Goal: Information Seeking & Learning: Check status

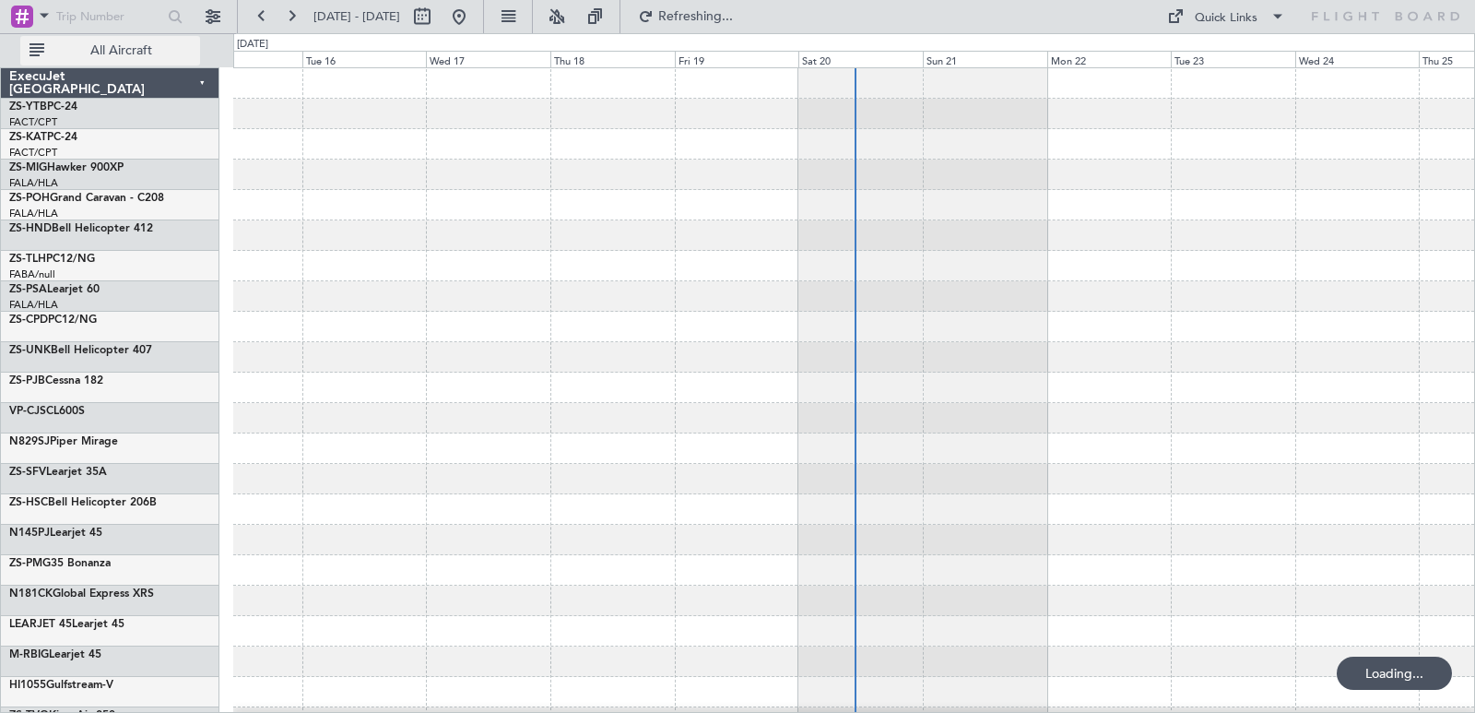
click at [147, 63] on button "All Aircraft" at bounding box center [110, 51] width 180 height 30
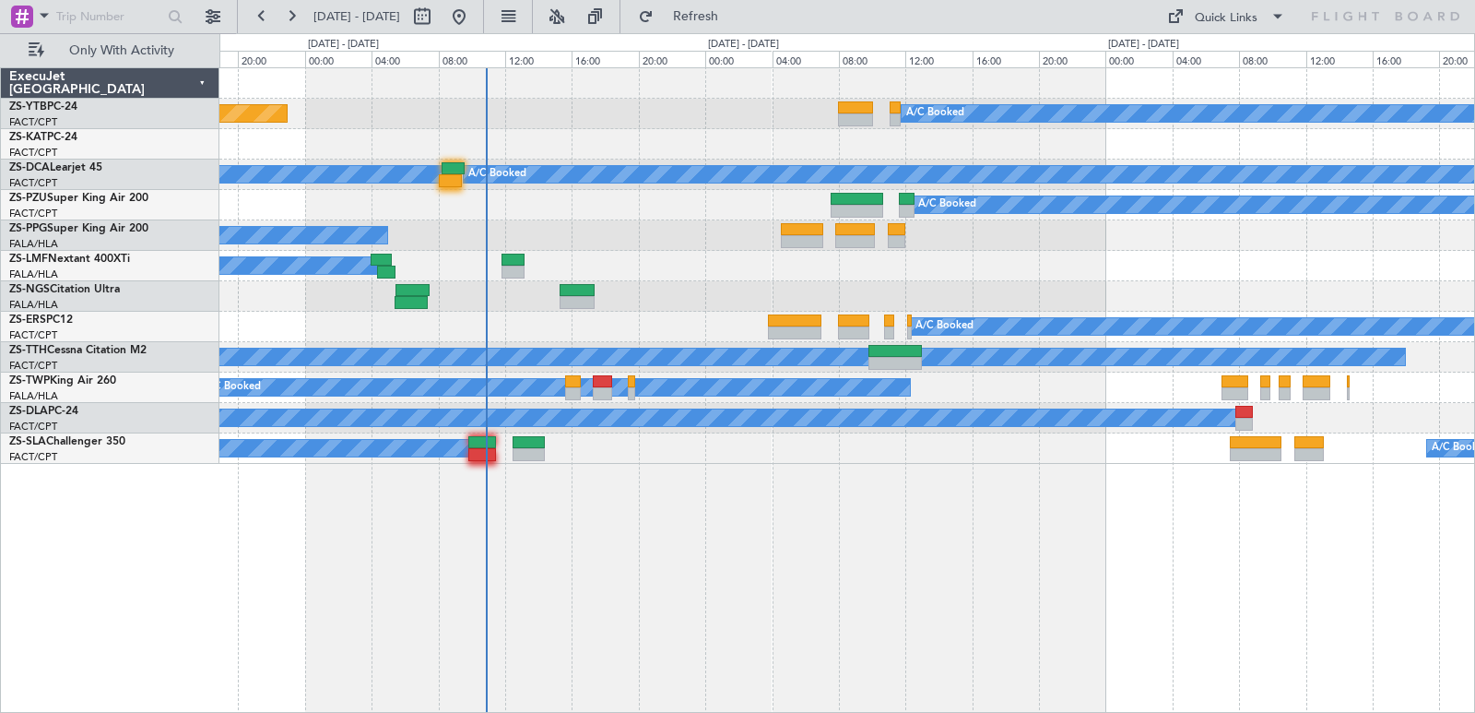
click at [715, 297] on div "A/C Booked Planned Maint Lanseria A/C Booked A/C Booked A/C Booked A/C Booked A…" at bounding box center [846, 266] width 1255 height 396
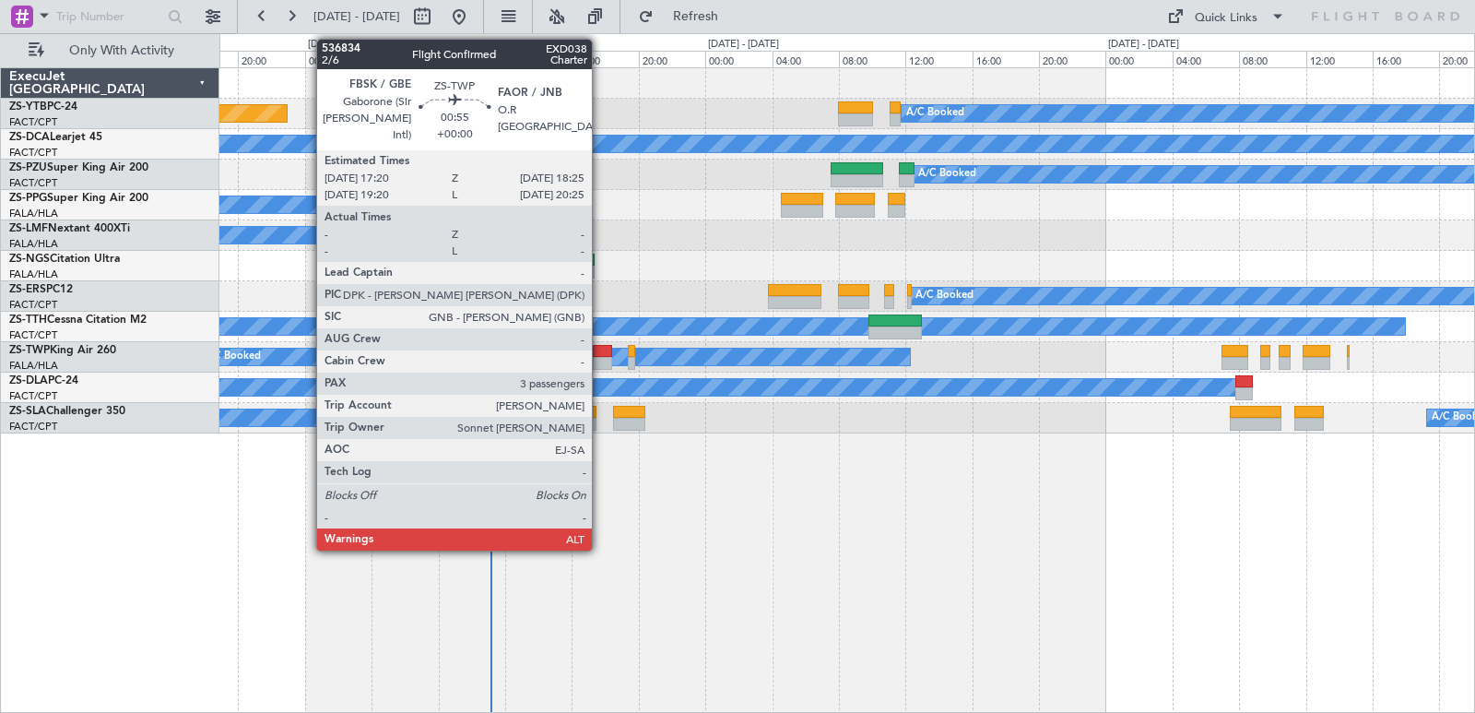
click at [600, 350] on div at bounding box center [602, 351] width 18 height 13
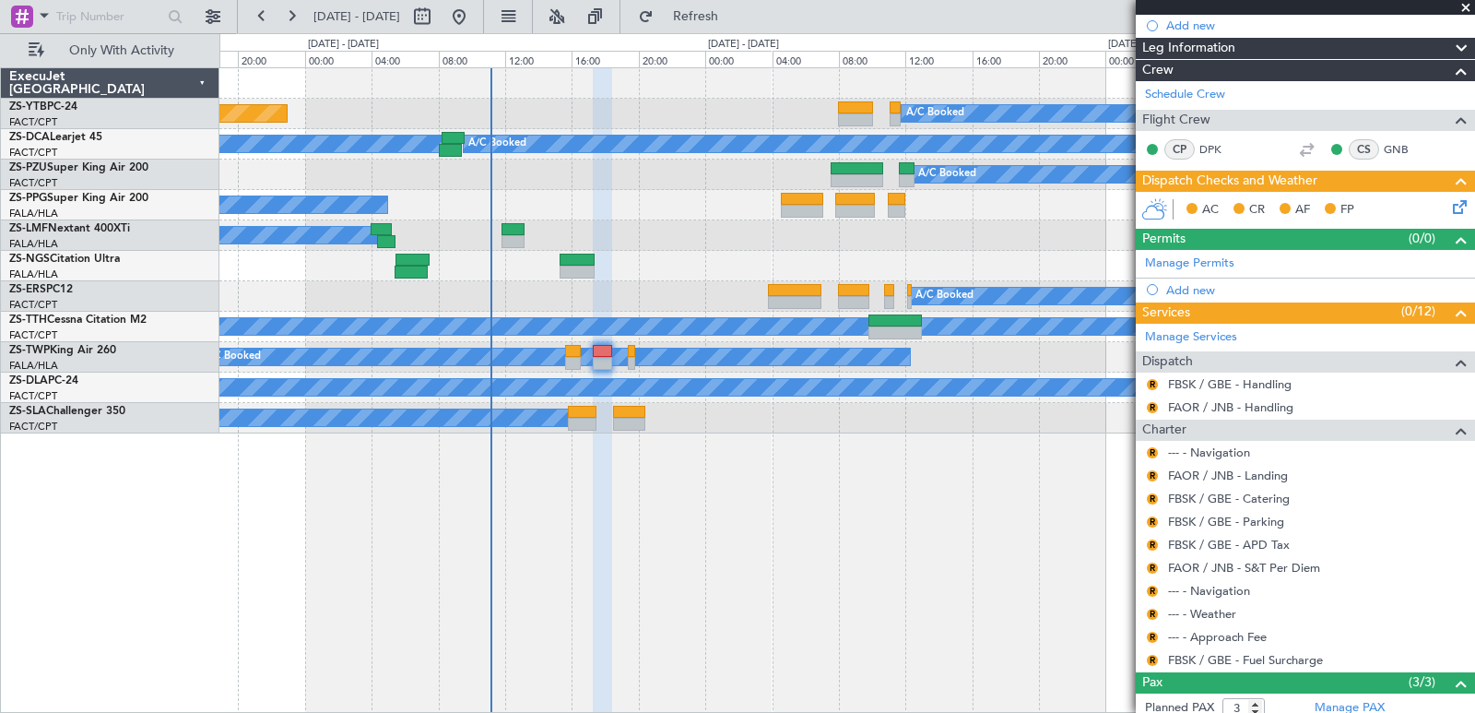
scroll to position [323, 0]
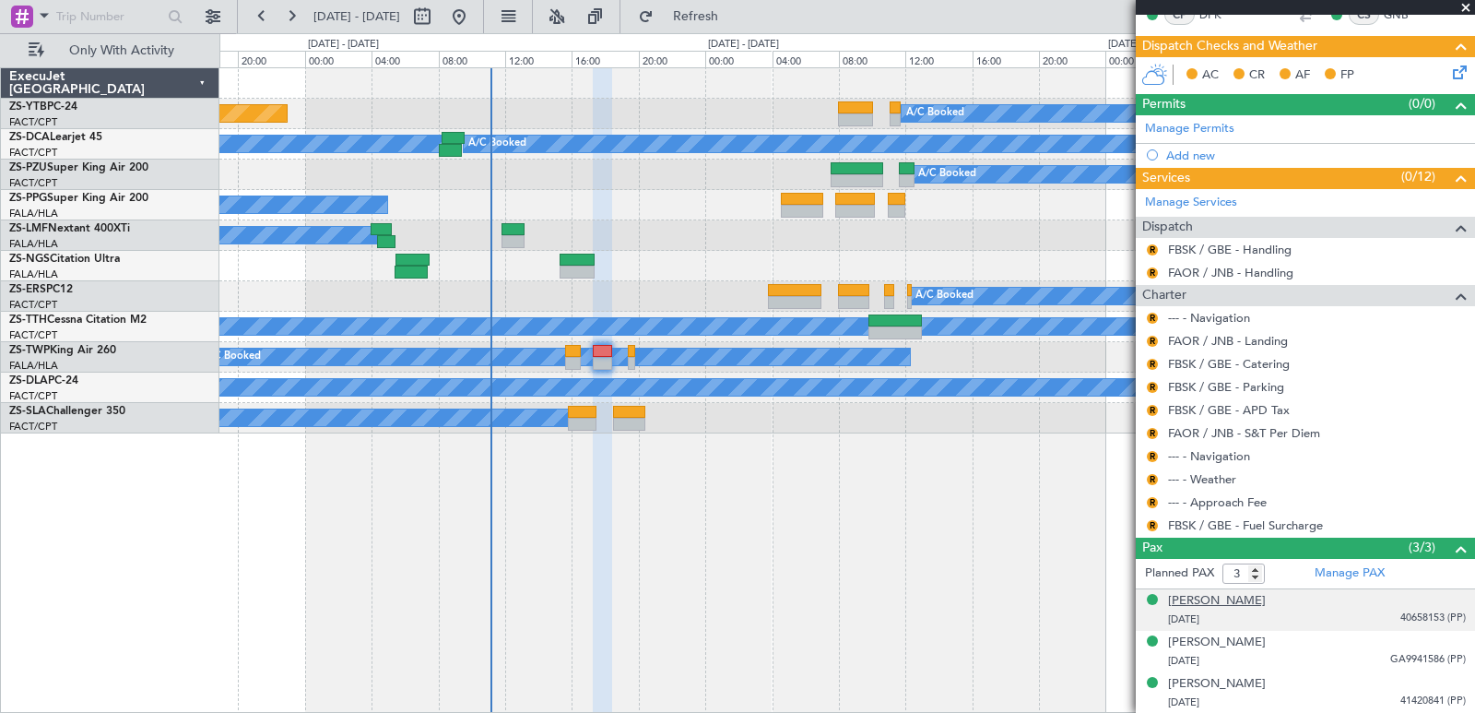
click at [1215, 603] on div "[PERSON_NAME]" at bounding box center [1217, 601] width 98 height 18
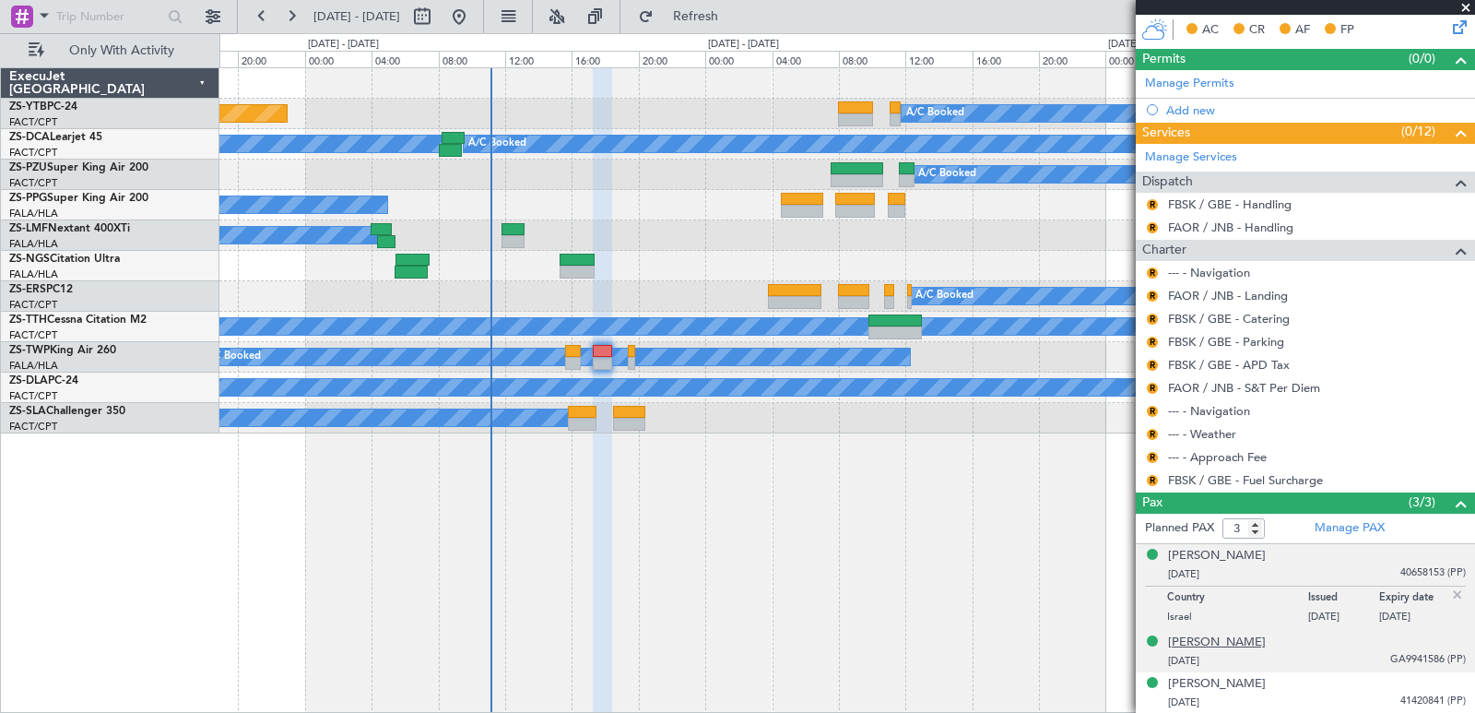
click at [1207, 644] on div "[PERSON_NAME]" at bounding box center [1217, 643] width 98 height 18
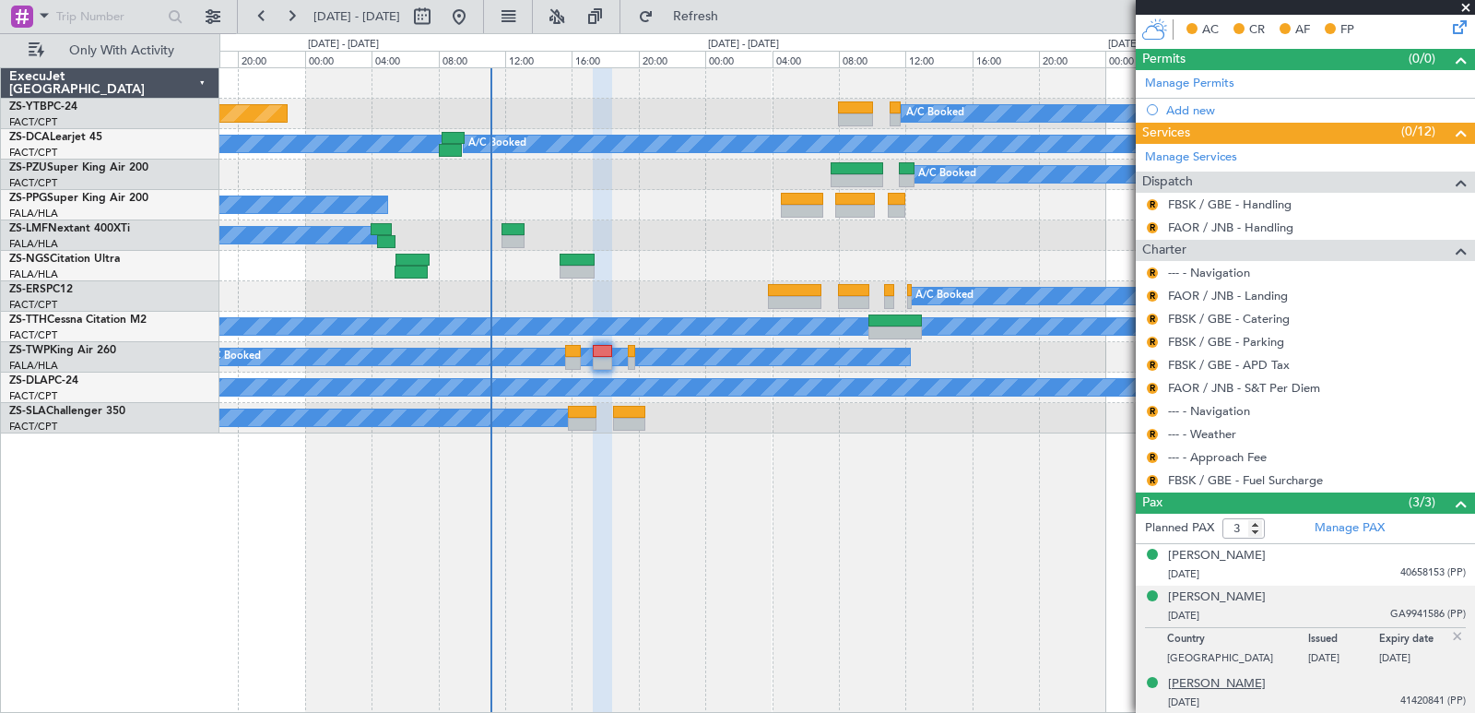
click at [1199, 685] on div "[PERSON_NAME]" at bounding box center [1217, 684] width 98 height 18
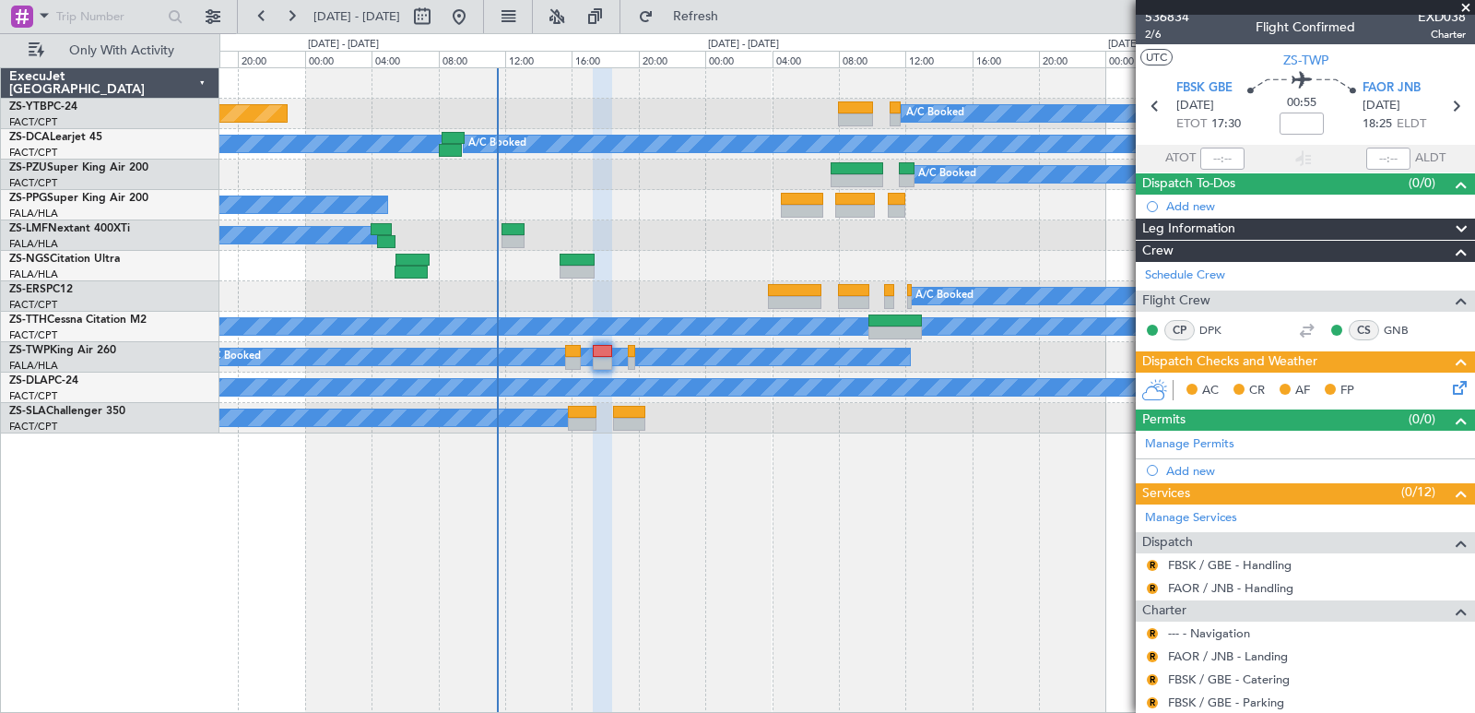
scroll to position [0, 0]
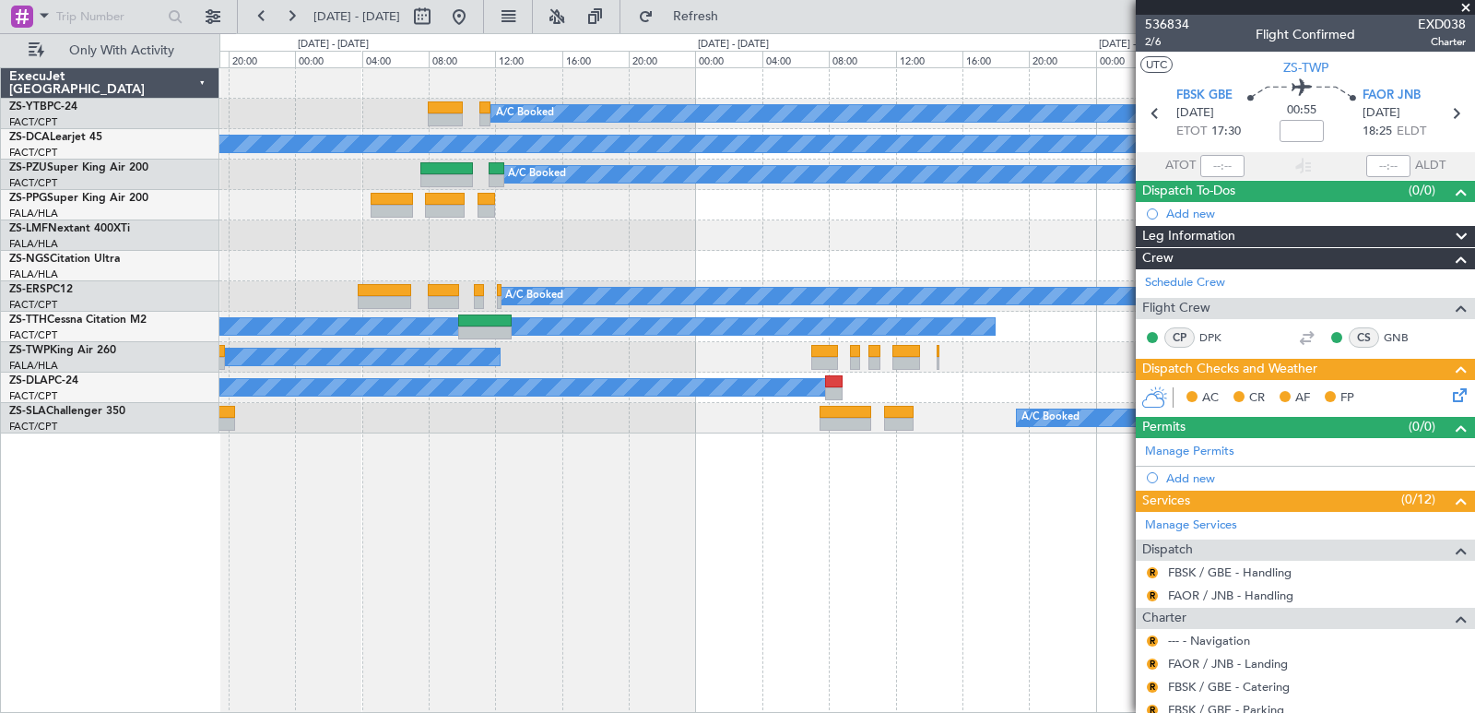
click at [639, 247] on div "A/C Booked A/C Booked A/C Booked A/C Booked A/C Booked A/C Booked A/C Booked A/…" at bounding box center [846, 250] width 1255 height 365
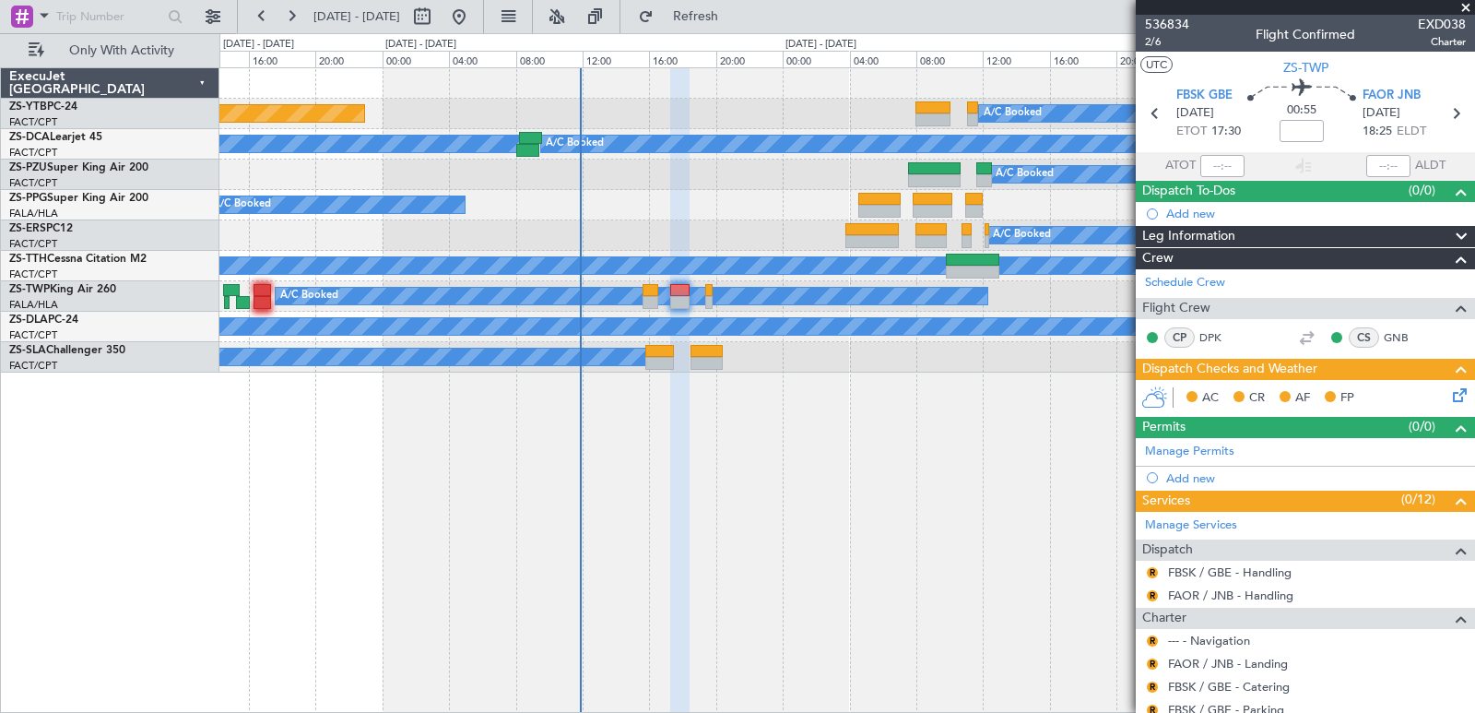
click at [1001, 507] on div "A/C Booked Planned Maint Lanseria A/C Booked A/C Booked A/C Booked A/C Booked A…" at bounding box center [847, 390] width 1256 height 646
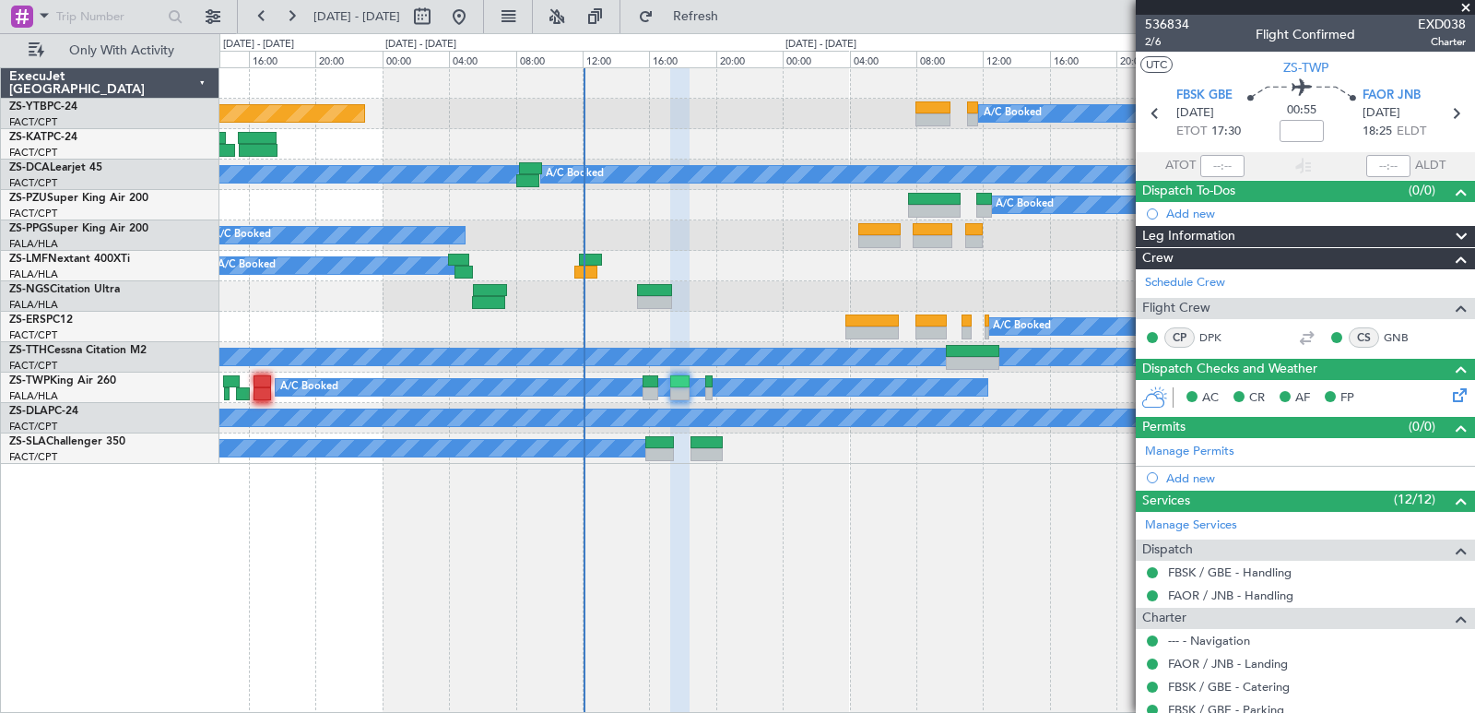
click at [1463, 12] on span at bounding box center [1466, 8] width 18 height 17
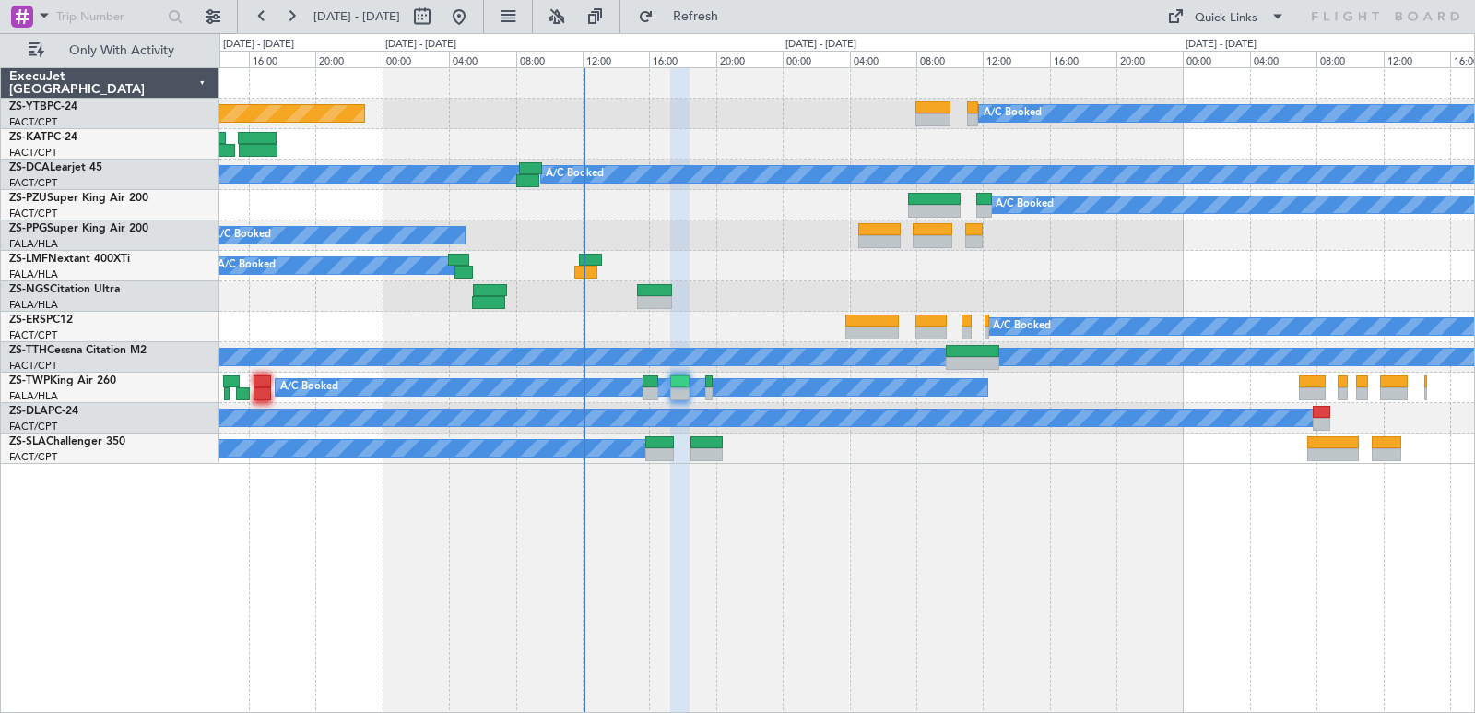
type input "0"
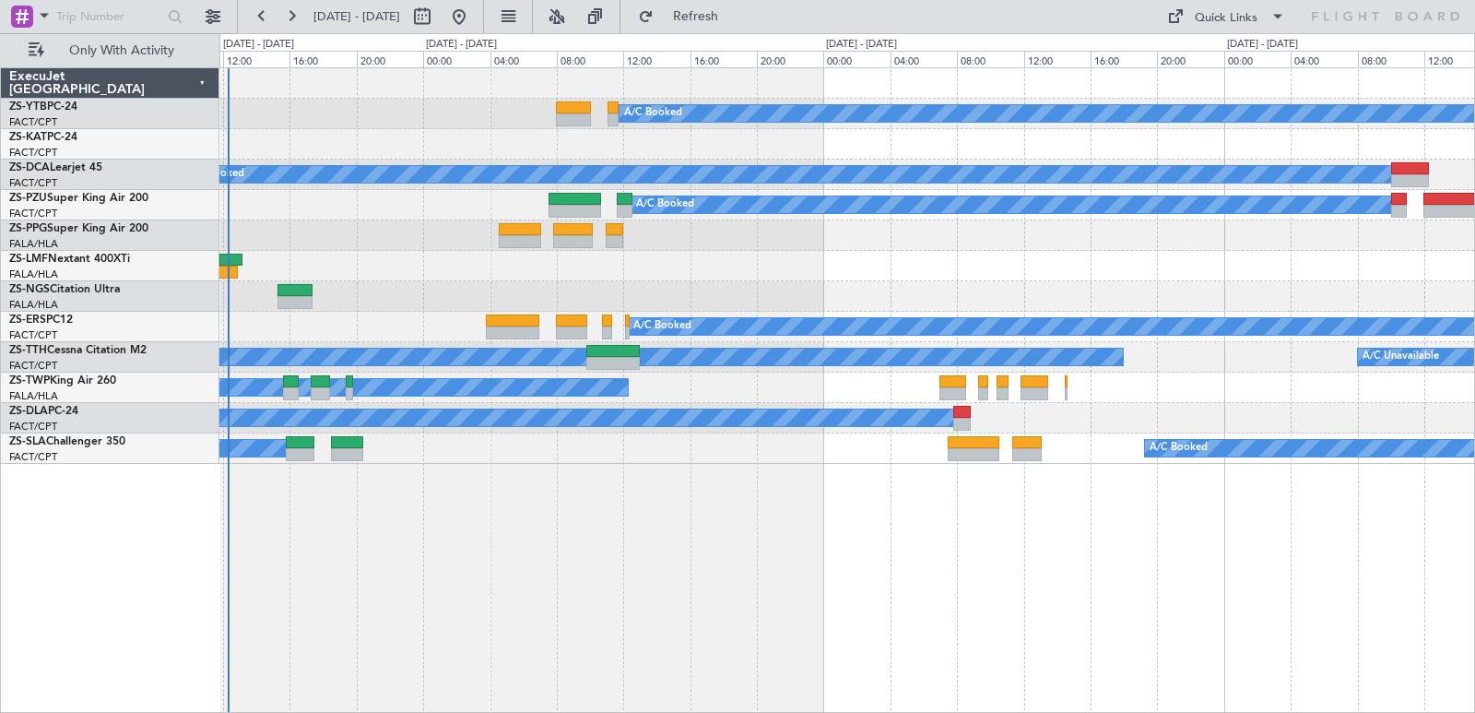
click at [587, 534] on div "A/C Booked Planned Maint Lanseria A/C Booked A/C Booked A/C Booked A/C Booked A…" at bounding box center [847, 390] width 1256 height 646
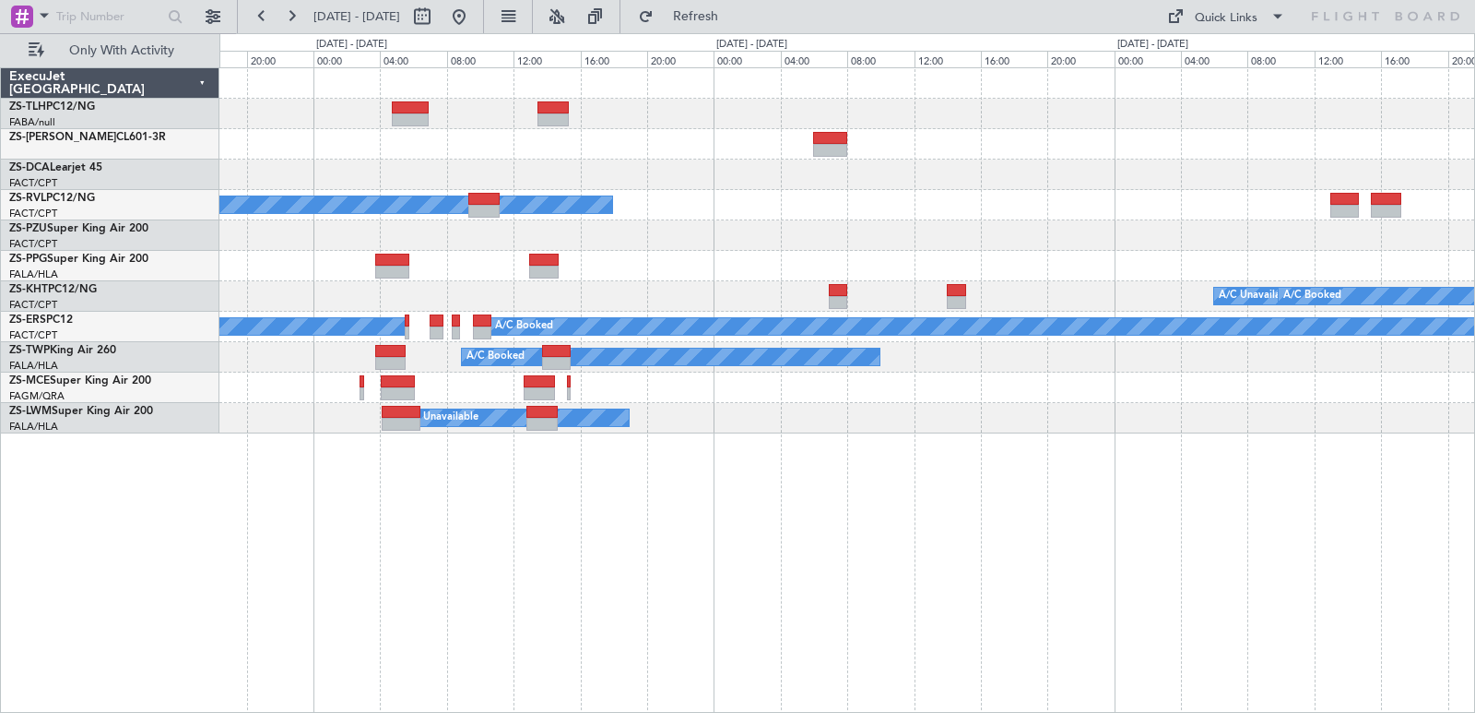
click at [420, 389] on div "A/C Booked A/C Booked A/C Unavailable A/C Booked A/C Booked A/C Unavailable A/C…" at bounding box center [846, 250] width 1255 height 365
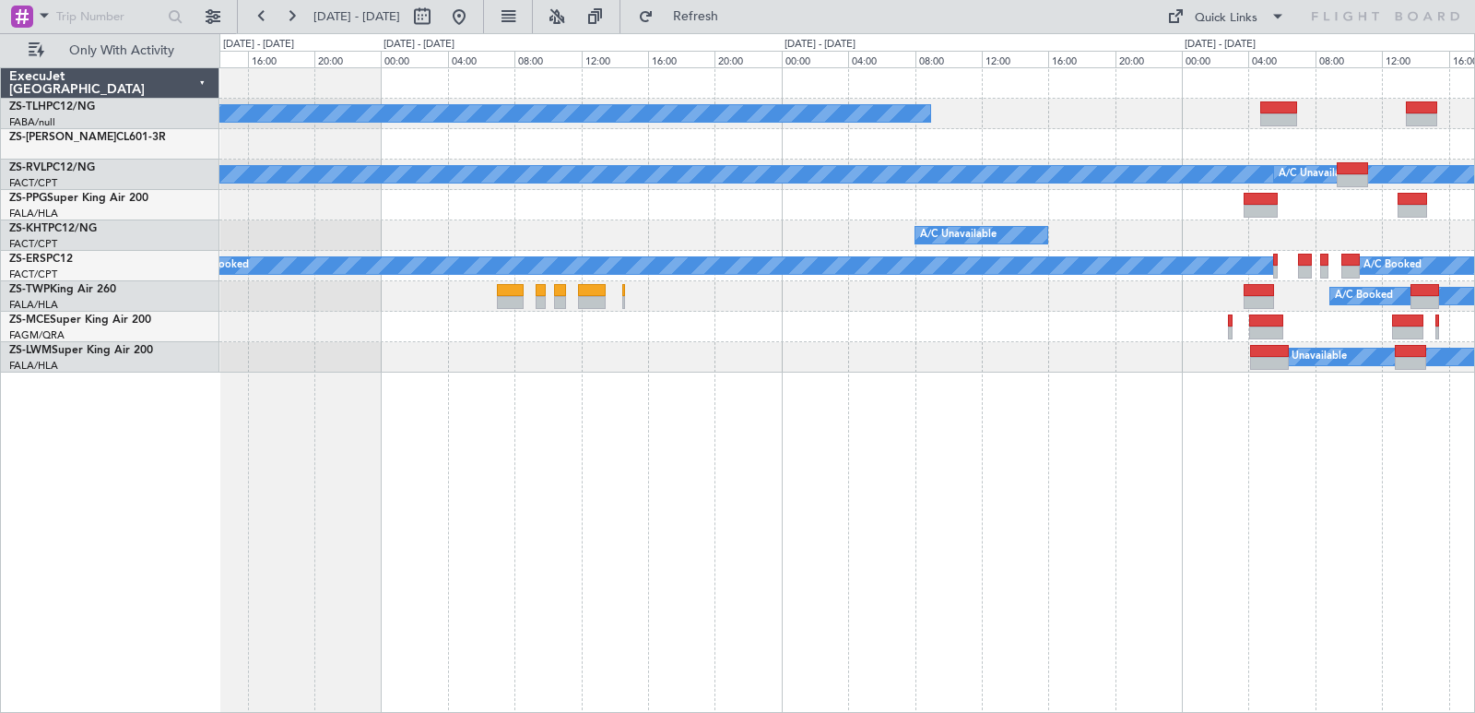
click at [1416, 590] on div "A/C Booked A/C Booked A/C Unavailable A/C Unavailable A/C Booked A/C Booked A/C…" at bounding box center [847, 390] width 1256 height 646
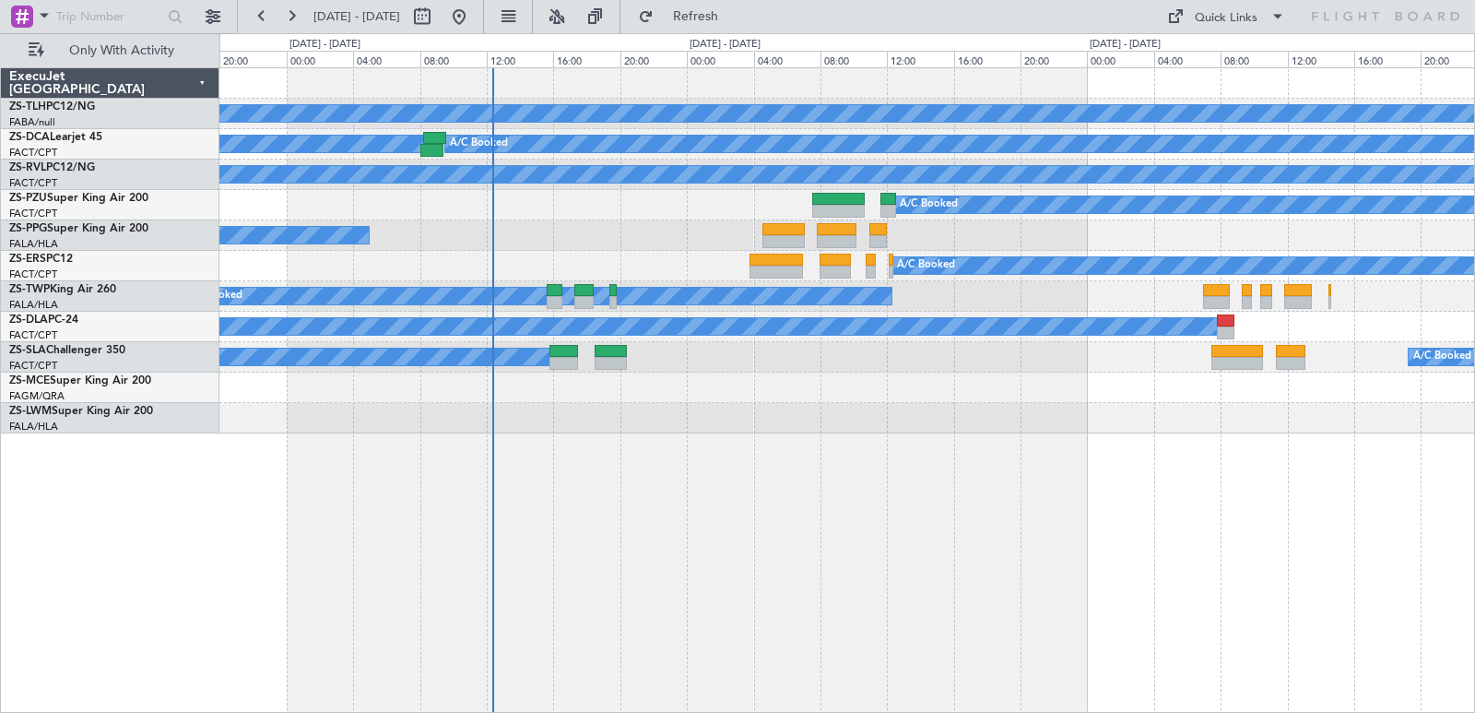
click at [1238, 443] on div "A/C Booked A/C Booked A/C Booked A/C Booked A/C Booked A/C Booked A/C Booked A/…" at bounding box center [847, 390] width 1256 height 646
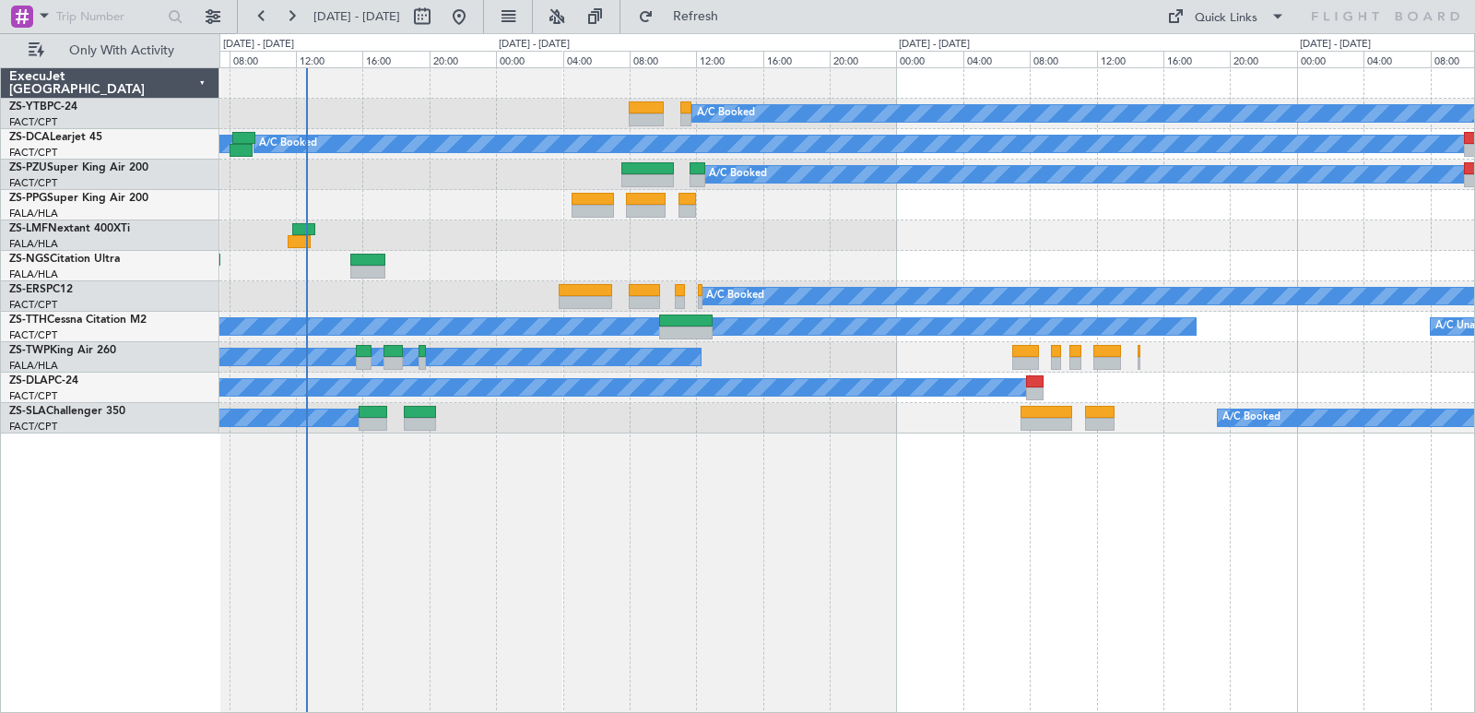
click at [884, 248] on div "A/C Booked Planned Maint Lanseria A/C Booked A/C Booked A/C Booked A/C Booked A…" at bounding box center [846, 250] width 1255 height 365
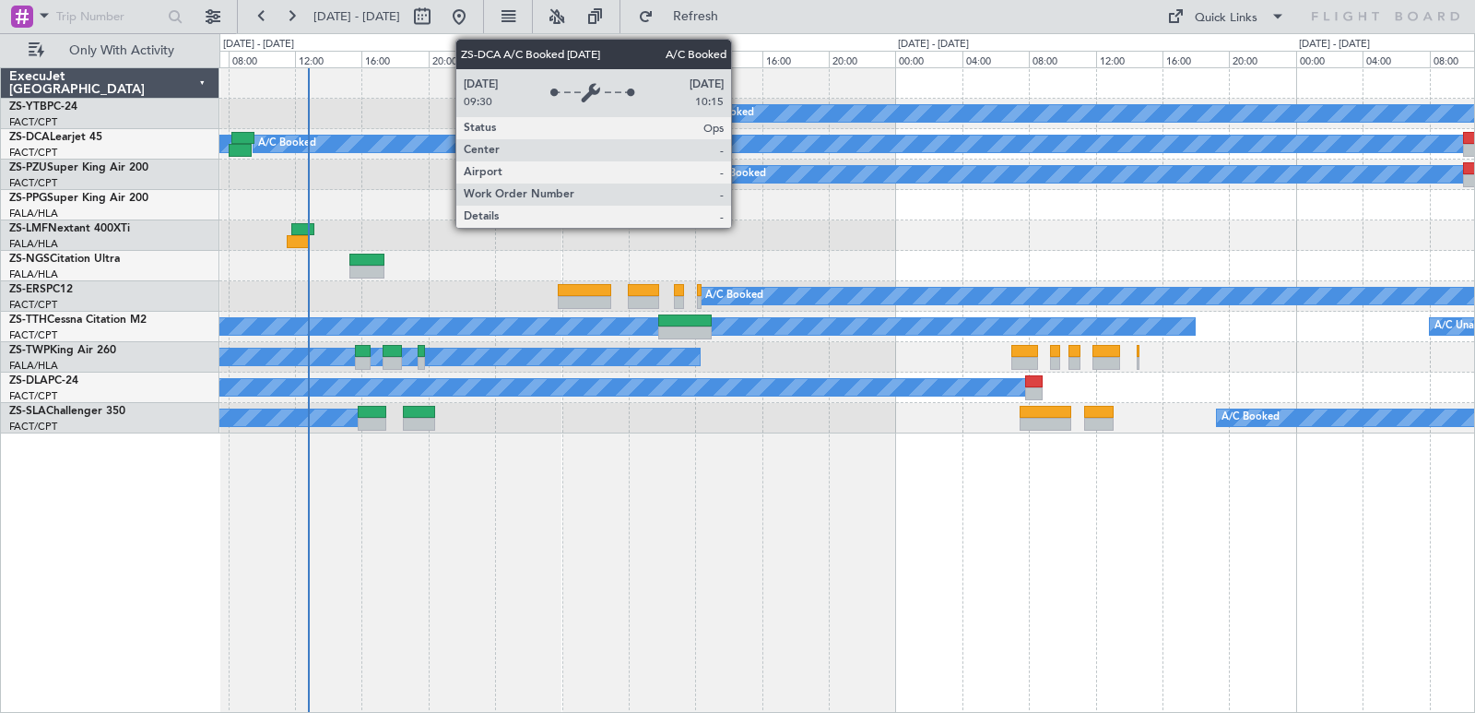
click at [740, 145] on div "A/C Booked" at bounding box center [860, 144] width 1213 height 17
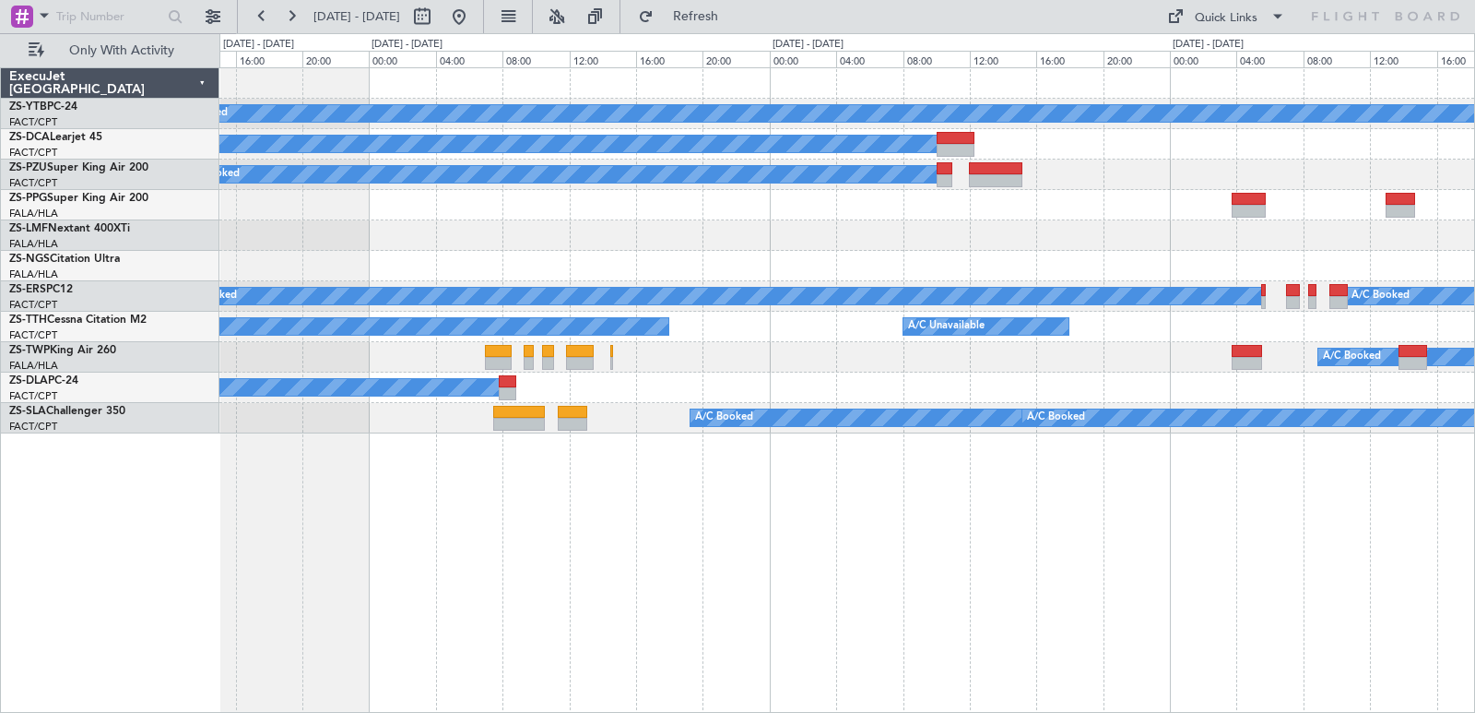
click at [832, 428] on div "A/C Booked A/C Booked A/C Booked A/C Booked A/C Booked A/C Booked A/C Unavailab…" at bounding box center [846, 250] width 1255 height 365
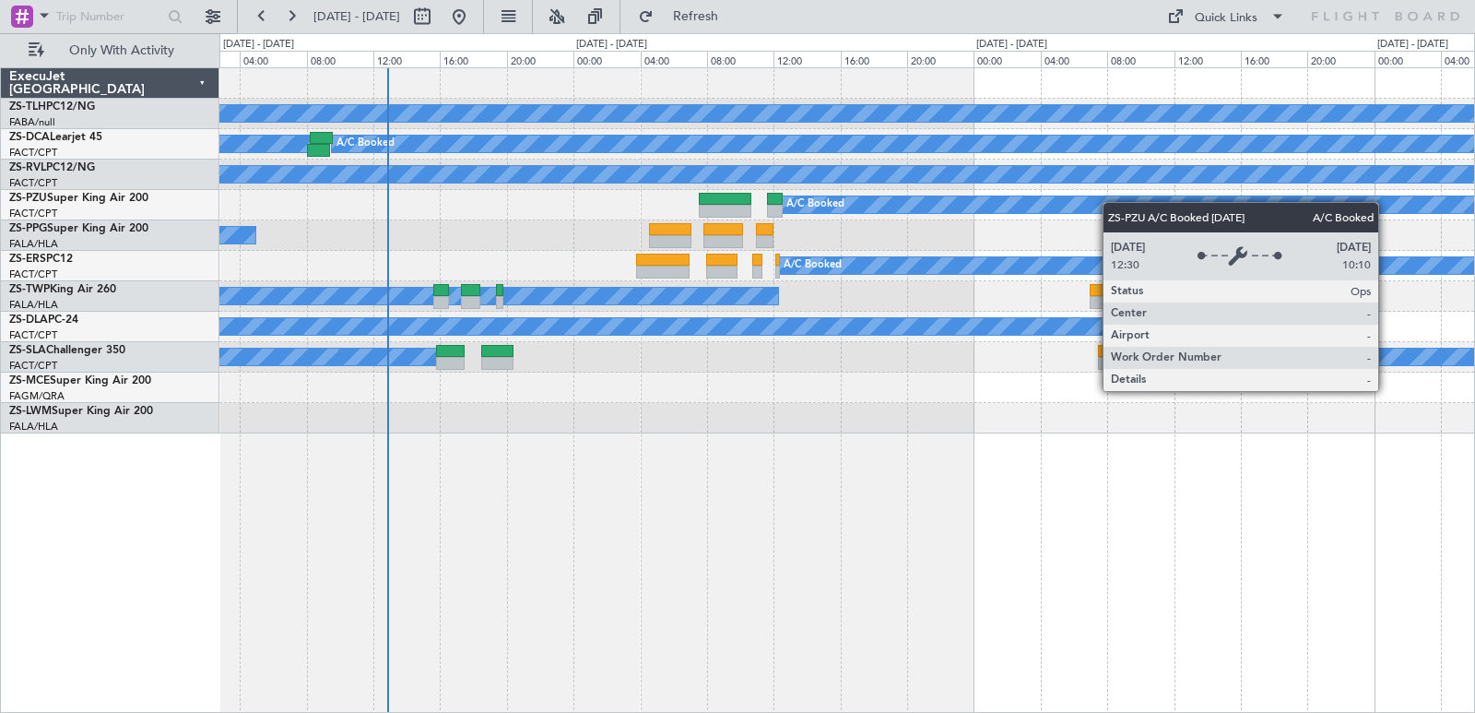
click at [1309, 214] on div "A/C Booked A/C Booked A/C Booked A/C Booked A/C Booked A/C Booked A/C Booked A/…" at bounding box center [846, 250] width 1255 height 365
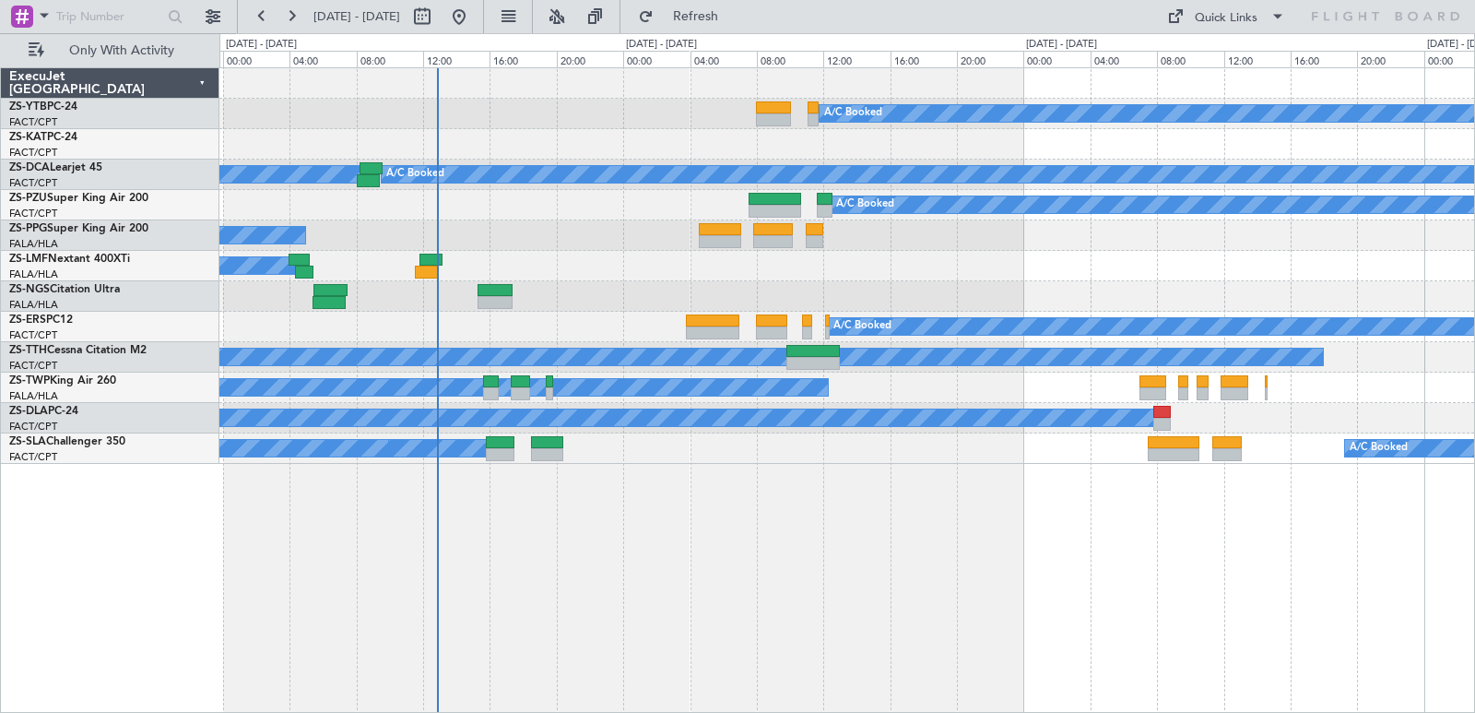
click at [826, 504] on div "A/C Booked Planned Maint Lanseria A/C Booked A/C Booked A/C Booked A/C Booked A…" at bounding box center [847, 390] width 1256 height 646
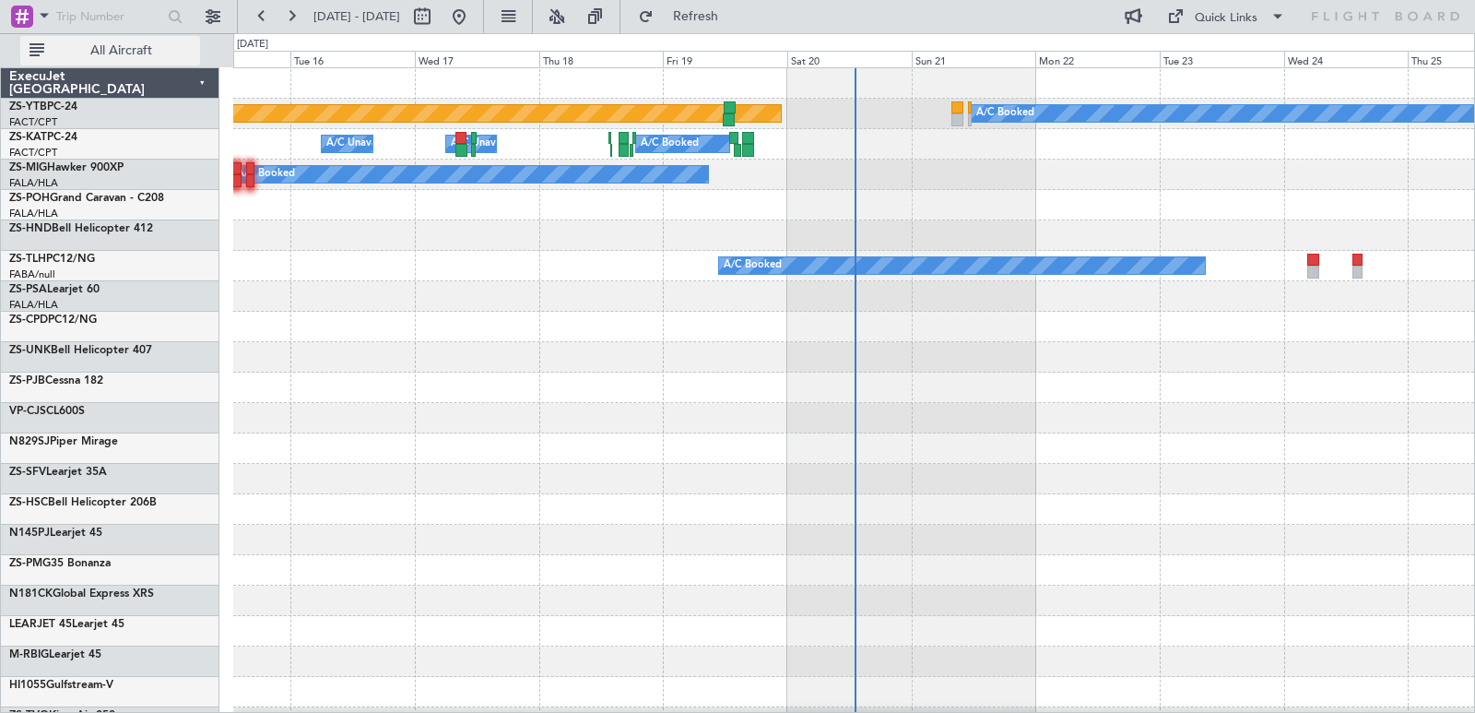
click at [165, 52] on span "All Aircraft" at bounding box center [121, 50] width 147 height 13
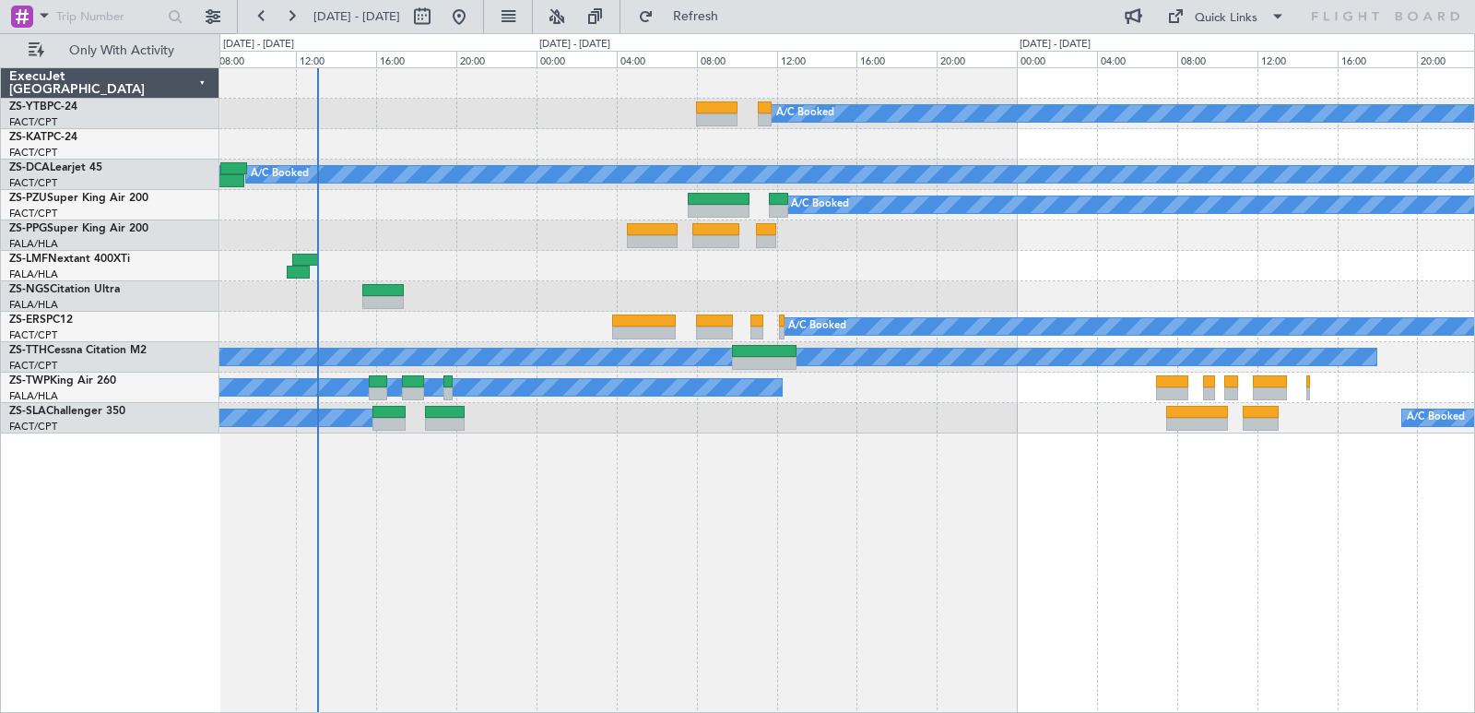
click at [638, 278] on div "A/C Booked Planned Maint Lanseria A/C Booked A/C Booked A/C Booked A/C Booked A…" at bounding box center [846, 250] width 1255 height 365
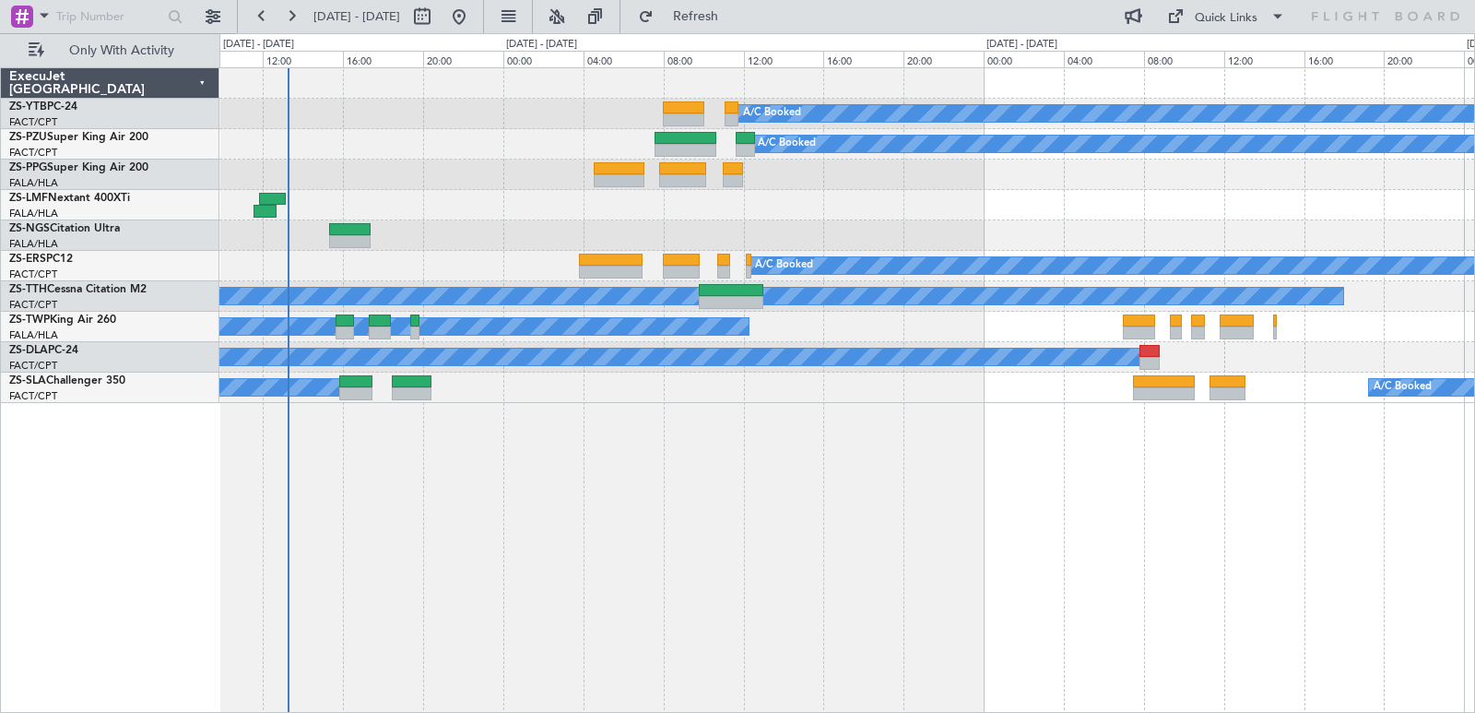
click at [539, 335] on div "A/C Booked" at bounding box center [321, 326] width 857 height 18
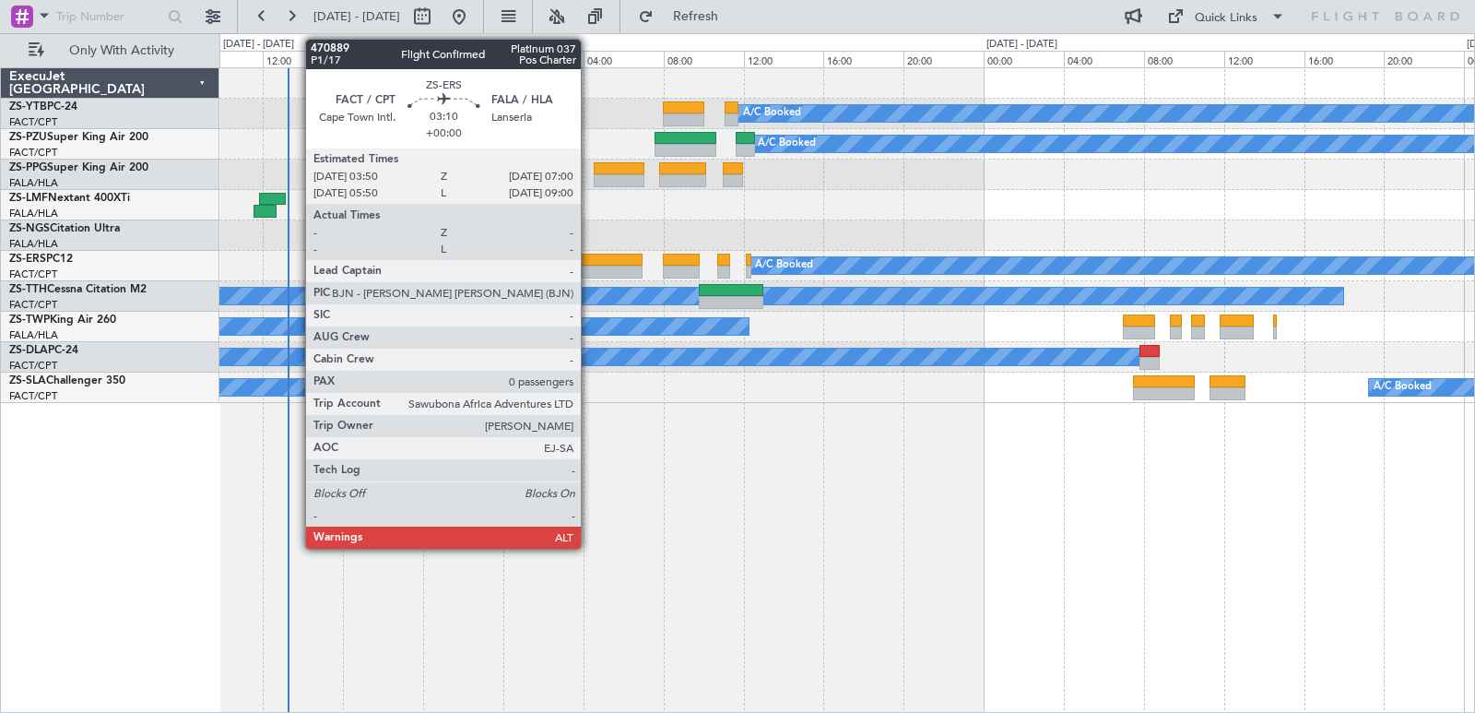
click at [588, 267] on div at bounding box center [611, 272] width 64 height 13
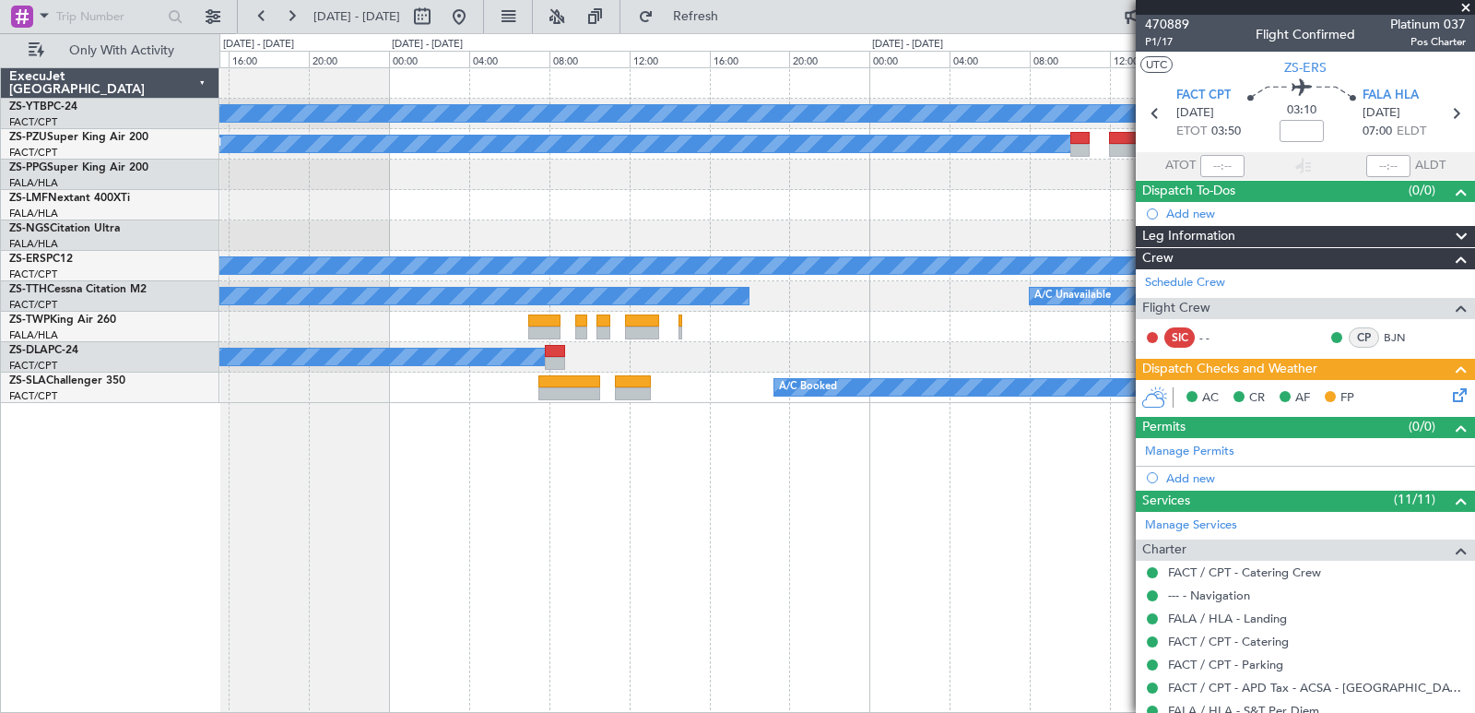
click at [237, 528] on div "A/C Booked A/C Booked A/C Booked A/C Booked A/C Unavailable A/C Unavailable A/C…" at bounding box center [847, 390] width 1256 height 646
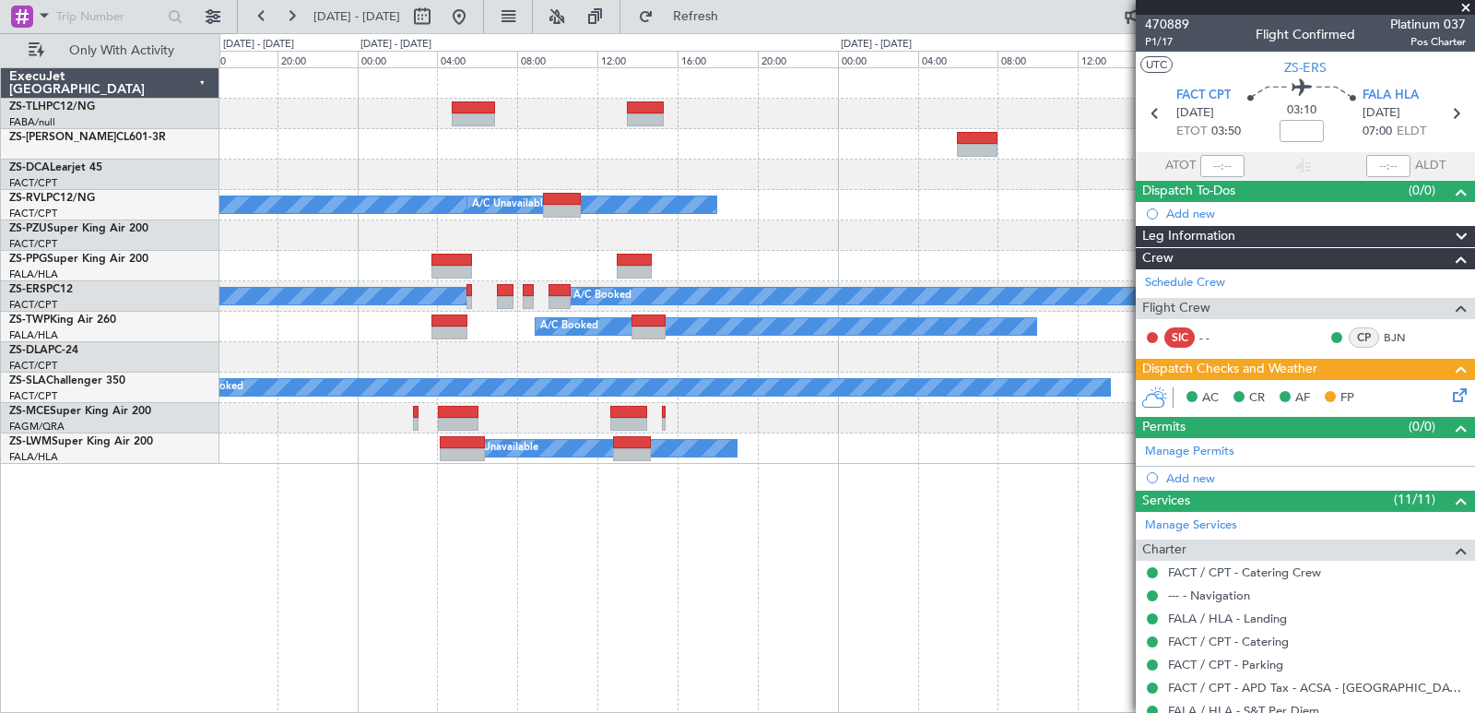
click at [252, 530] on div "A/C Booked A/C Booked A/C Booked A/C Unavailable A/C Booked A/C Booked A/C Book…" at bounding box center [847, 390] width 1256 height 646
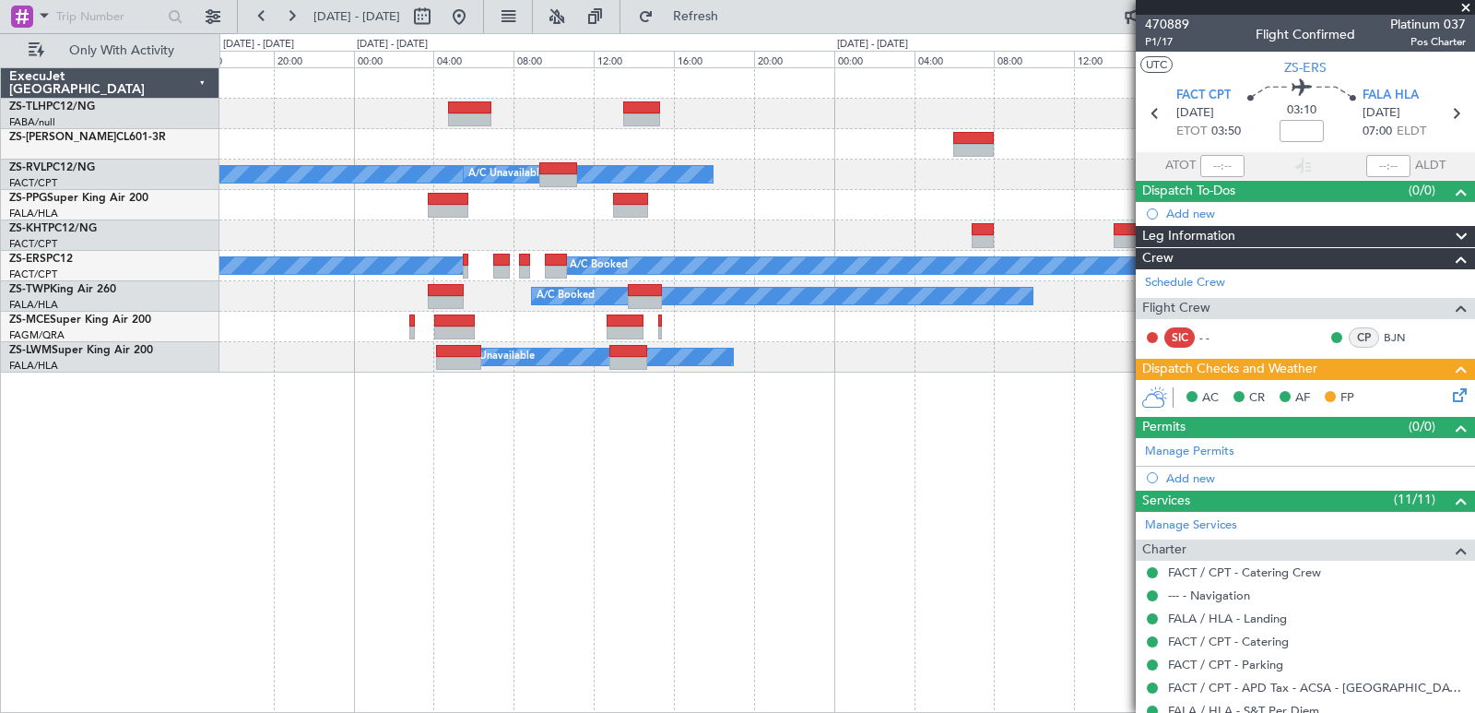
click at [1468, 5] on span at bounding box center [1466, 8] width 18 height 17
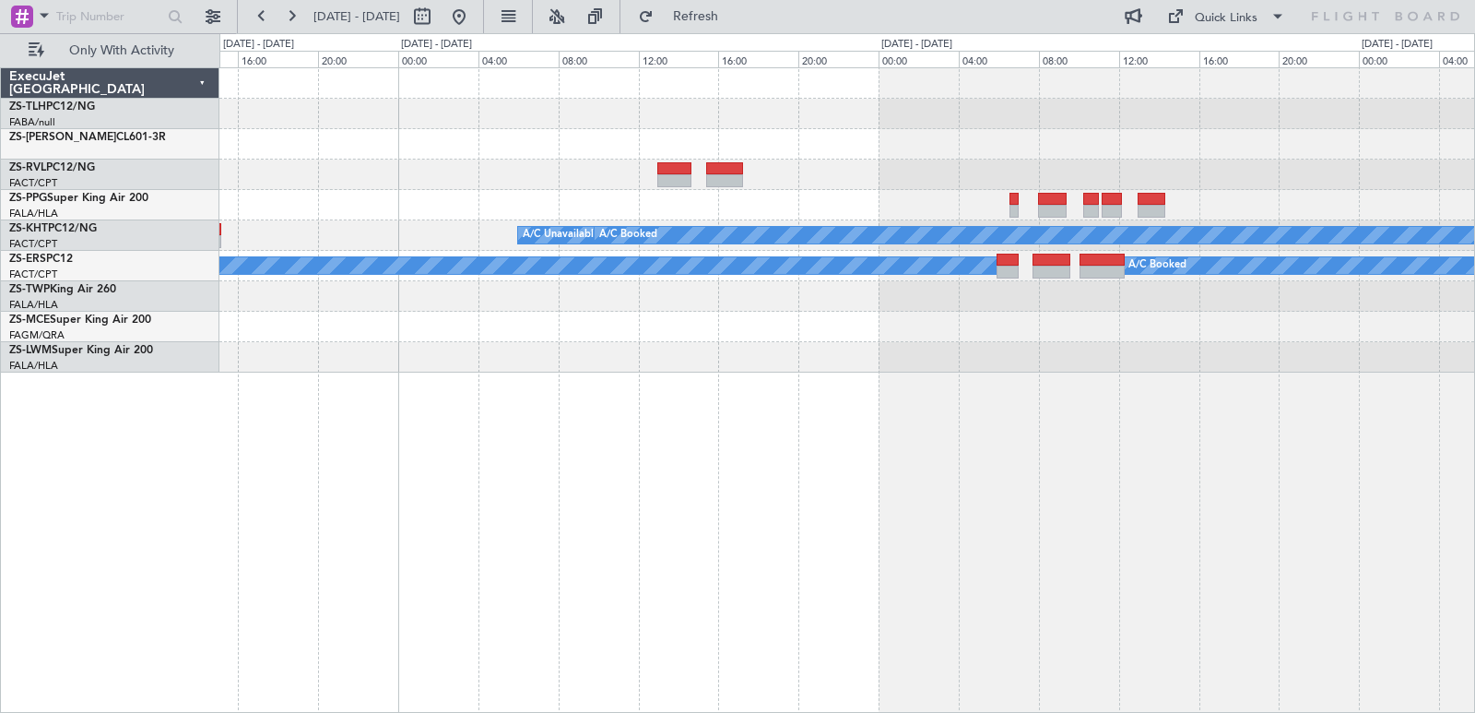
click at [409, 481] on div "A/C Unavailable A/C Booked A/C Booked A/C Booked A/C Booked" at bounding box center [847, 390] width 1256 height 646
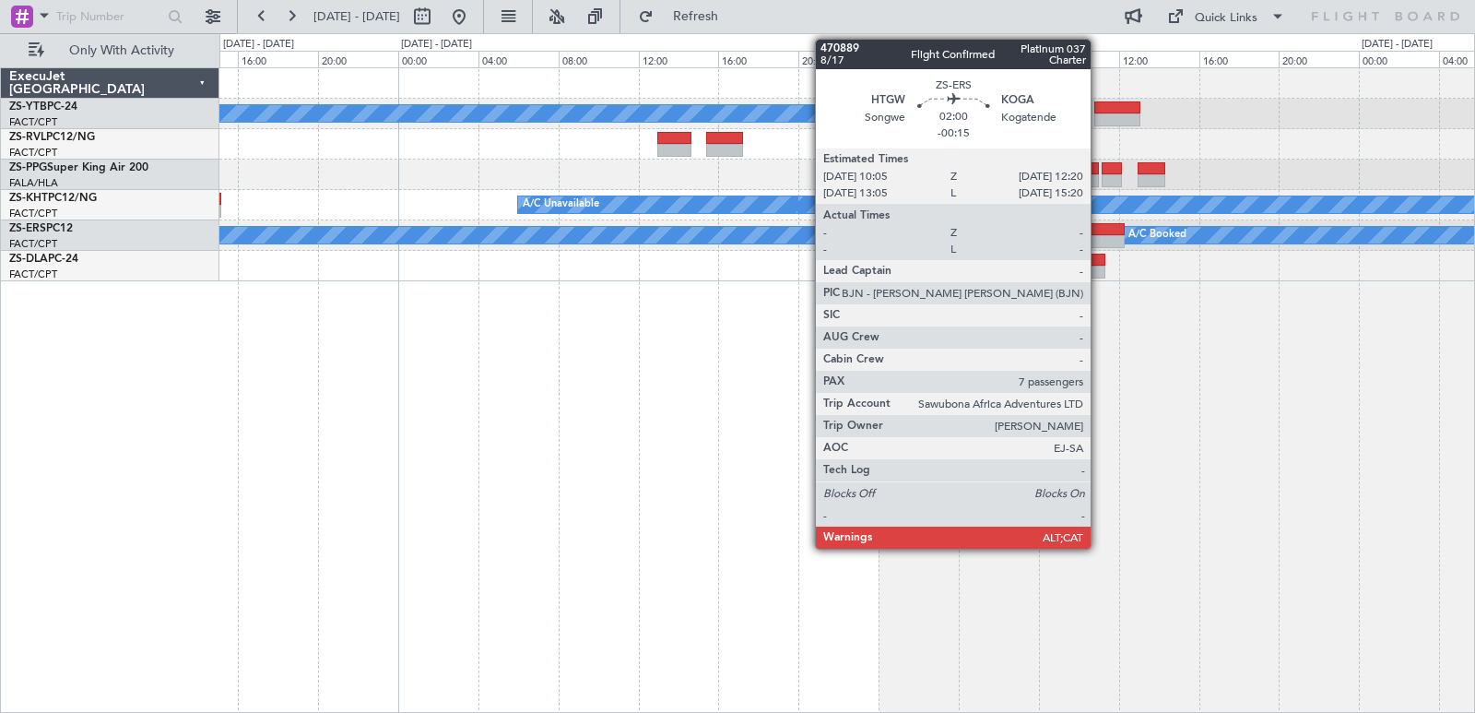
click at [1099, 238] on div at bounding box center [1102, 241] width 45 height 13
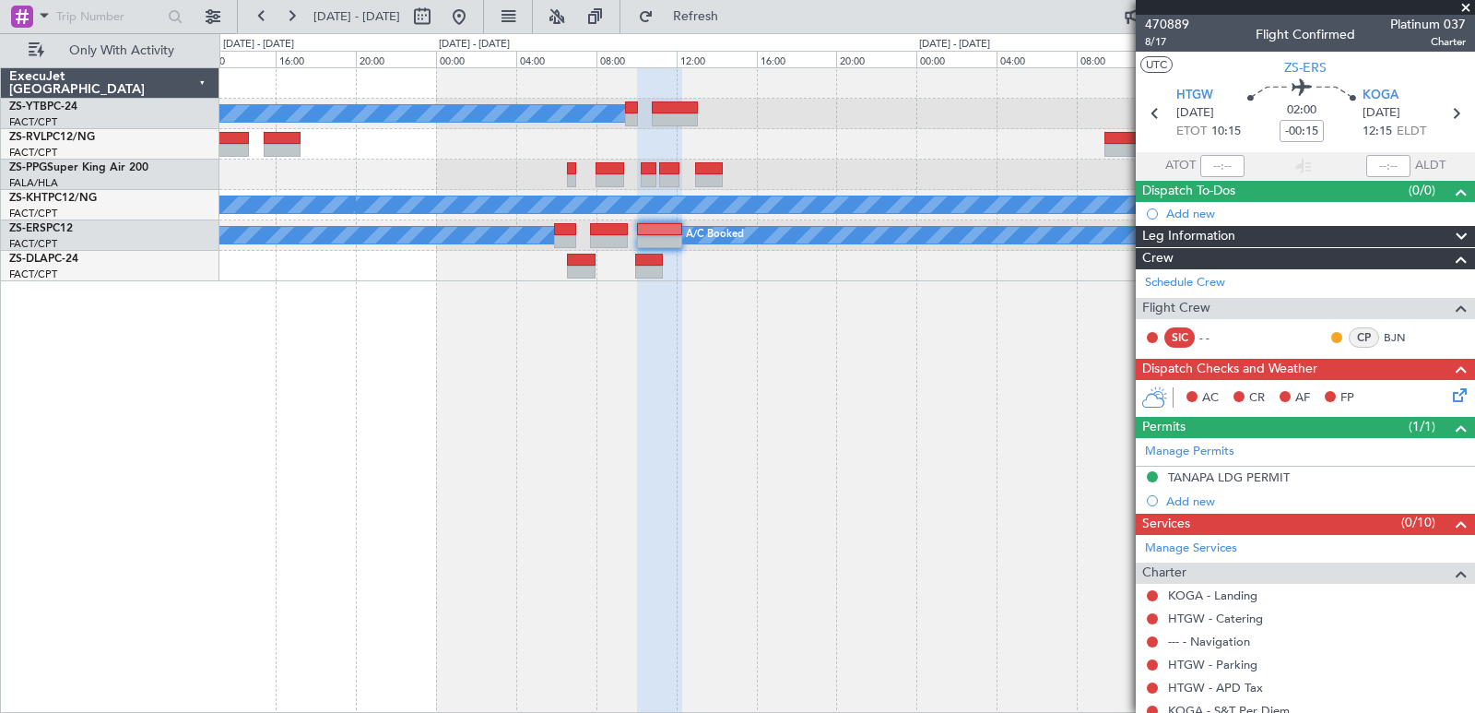
click at [508, 458] on div "A/C Booked A/C Booked A/C Unavailable A/C Booked A/C Booked A/C Booked A/C Book…" at bounding box center [847, 390] width 1256 height 646
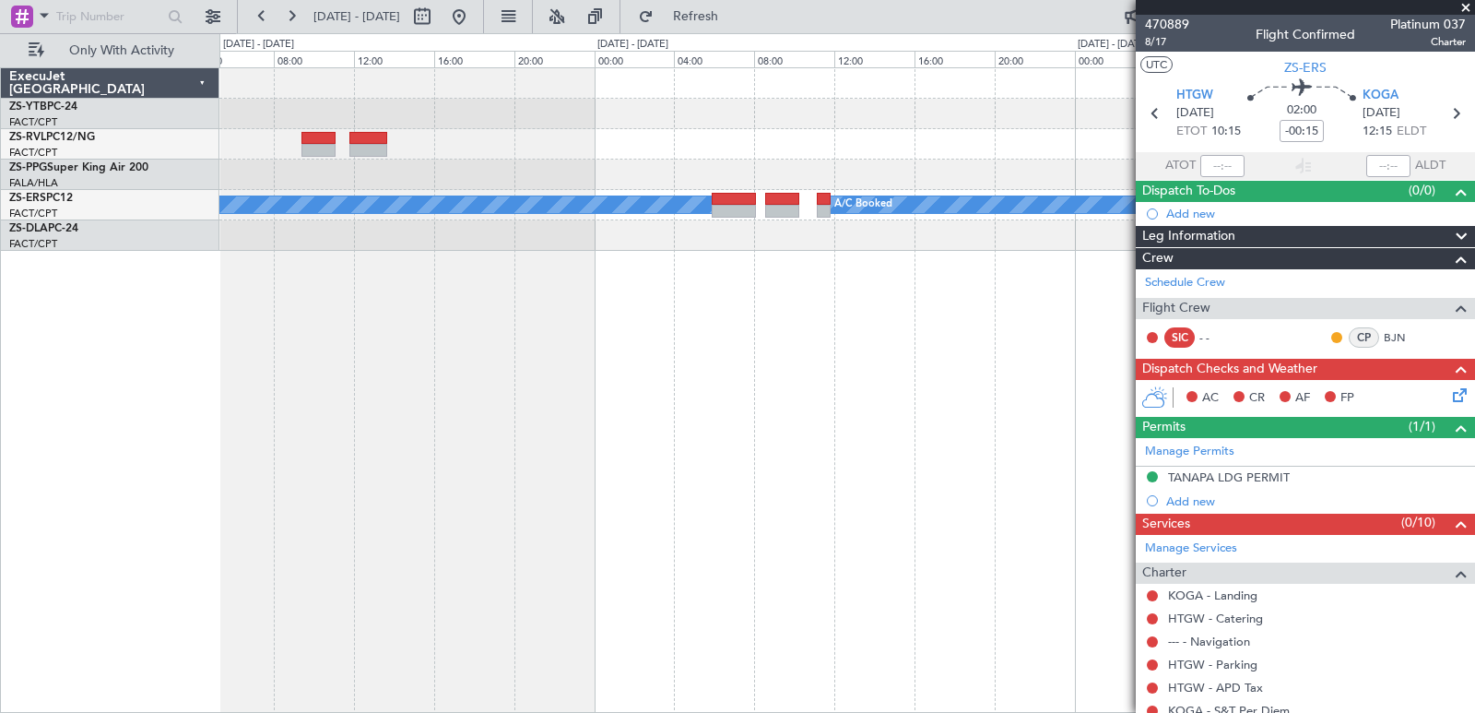
click at [105, 523] on div "A/C Booked A/C Booked ExecuJet South Africa ZS-YTB PC-24 FACT/CPT Cape Town Int…" at bounding box center [737, 373] width 1475 height 680
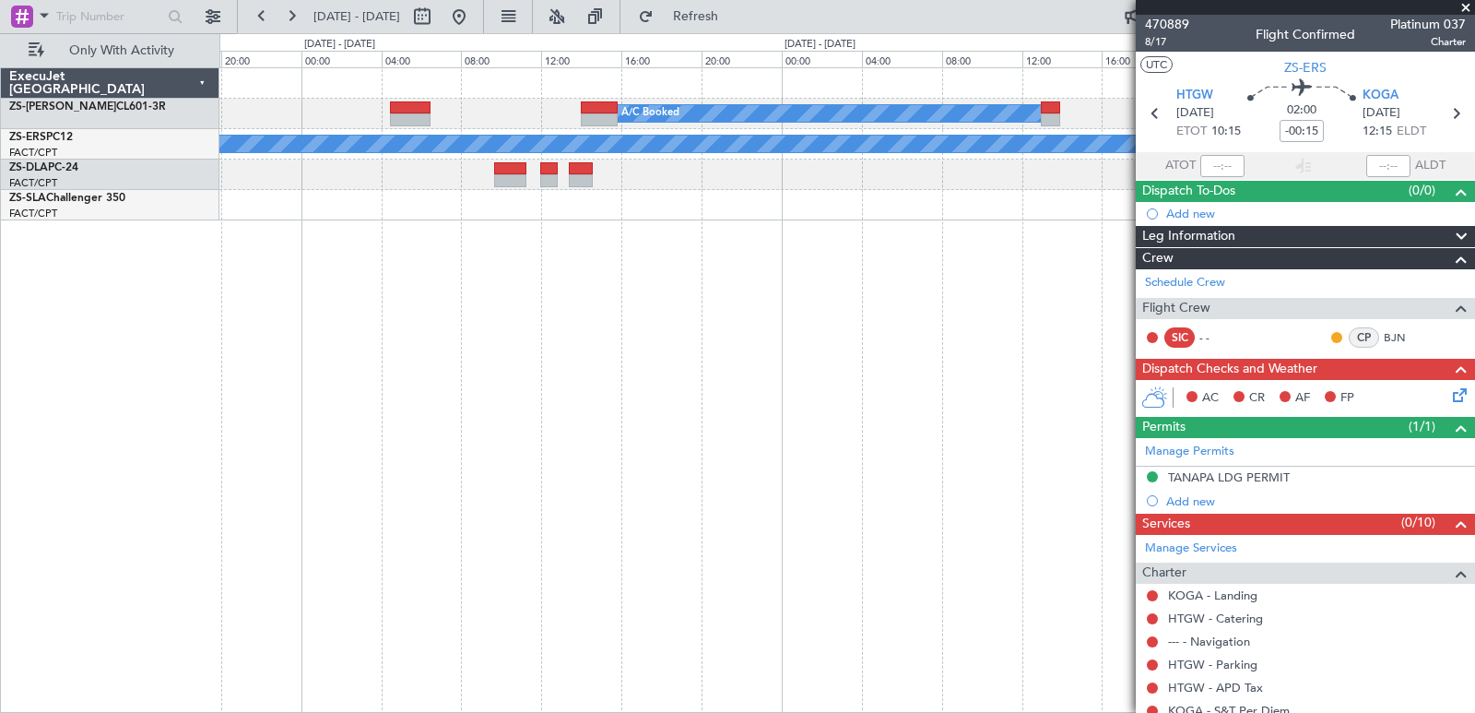
click at [264, 488] on div "A/C Booked A/C Booked - - FALA 12:45 Z FACT 16:28 Z A/C Booked" at bounding box center [847, 390] width 1256 height 646
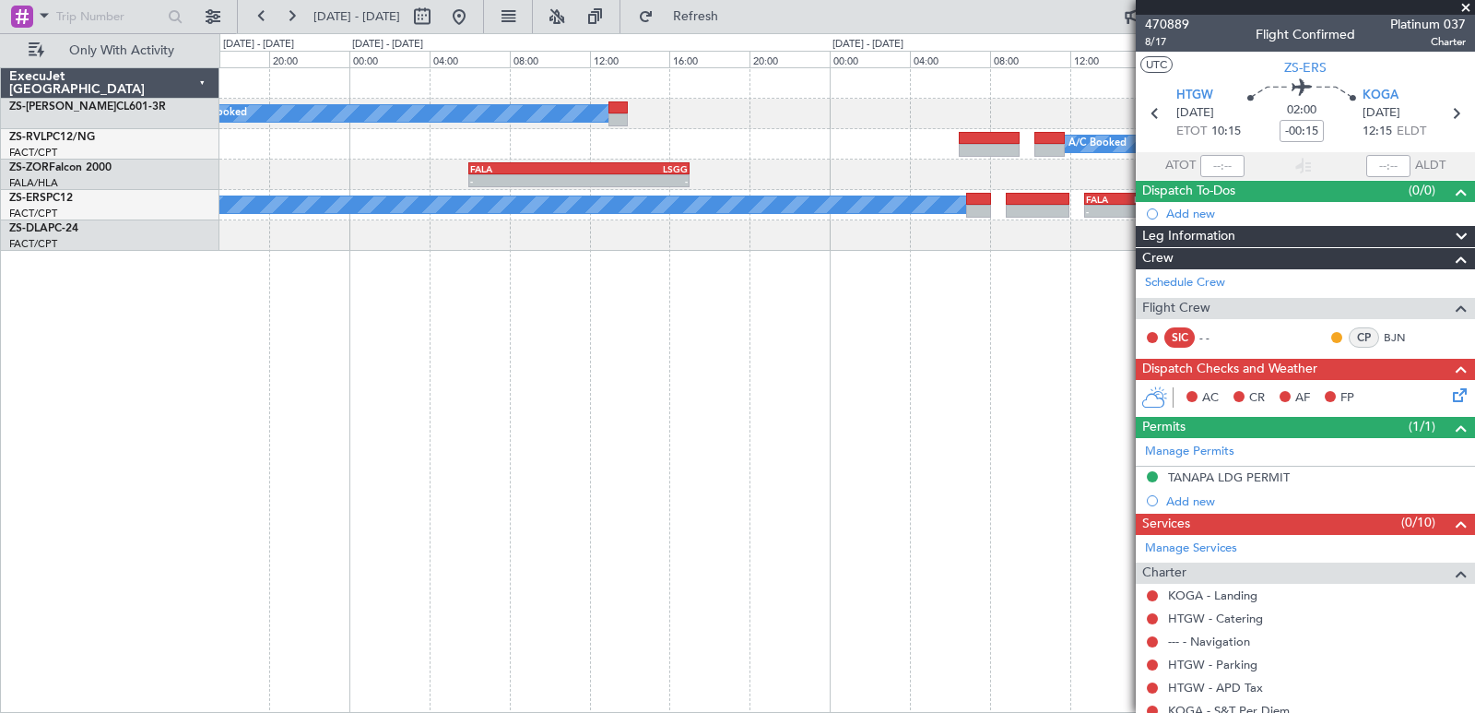
click at [284, 357] on div "A/C Booked A/C Booked - - FALA 06:00 Z LSGG 17:00 Z A/C Booked - - FALA 12:45 Z…" at bounding box center [847, 390] width 1256 height 646
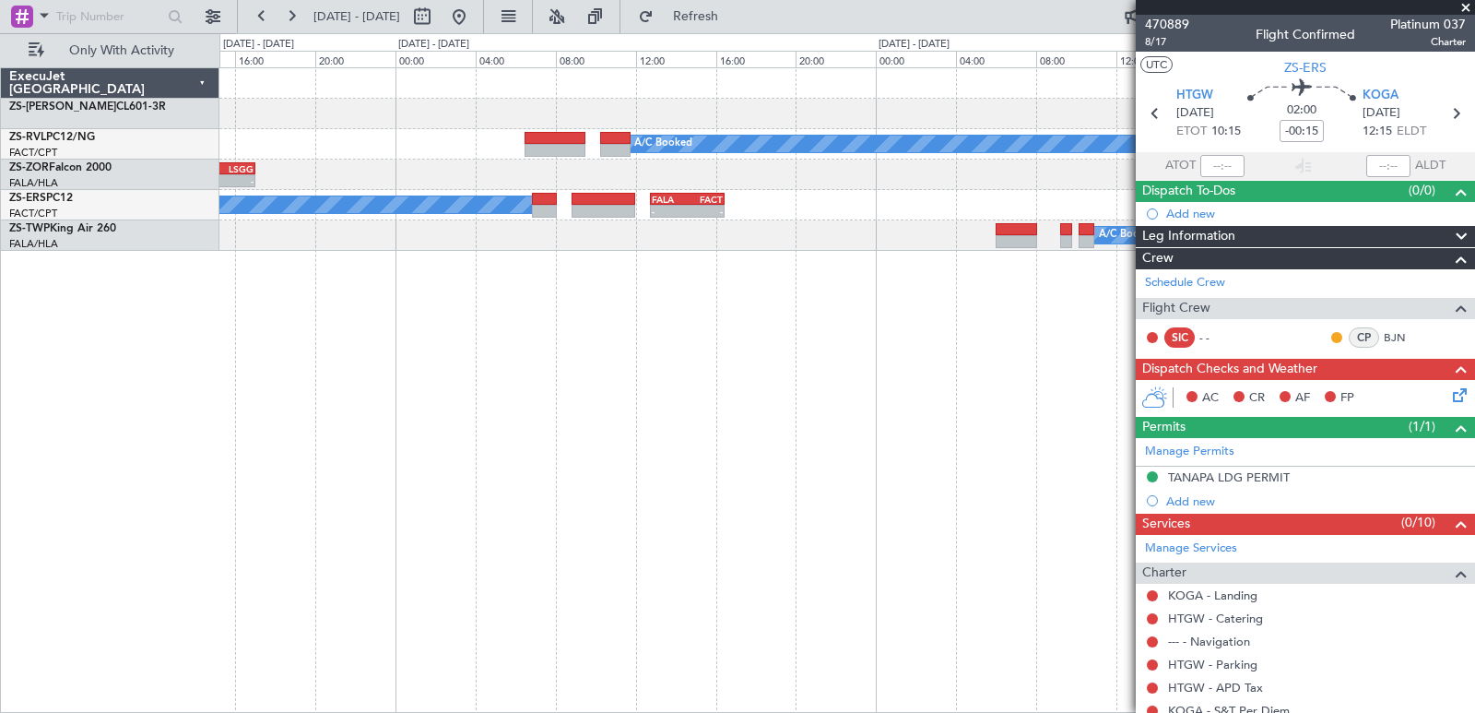
click at [294, 326] on div "A/C Booked A/C Booked - - FALA 06:00 Z LSGG 17:00 Z - - LSGG 05:50 Z FALA 16:55…" at bounding box center [847, 390] width 1256 height 646
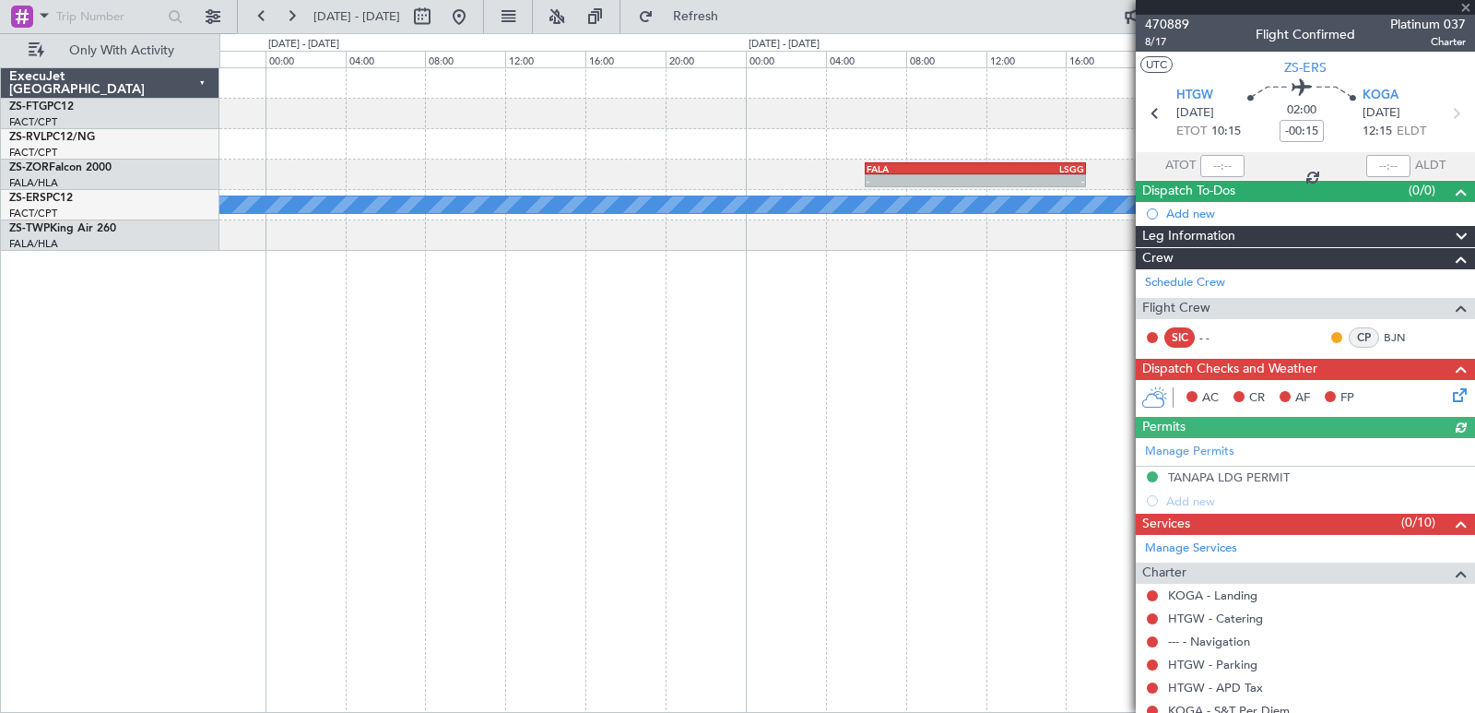
click at [1297, 315] on fb-app "01 Oct 2025 - 04 Oct 2025 Refresh Quick Links Only With Activity A/C Booked - -…" at bounding box center [737, 363] width 1475 height 699
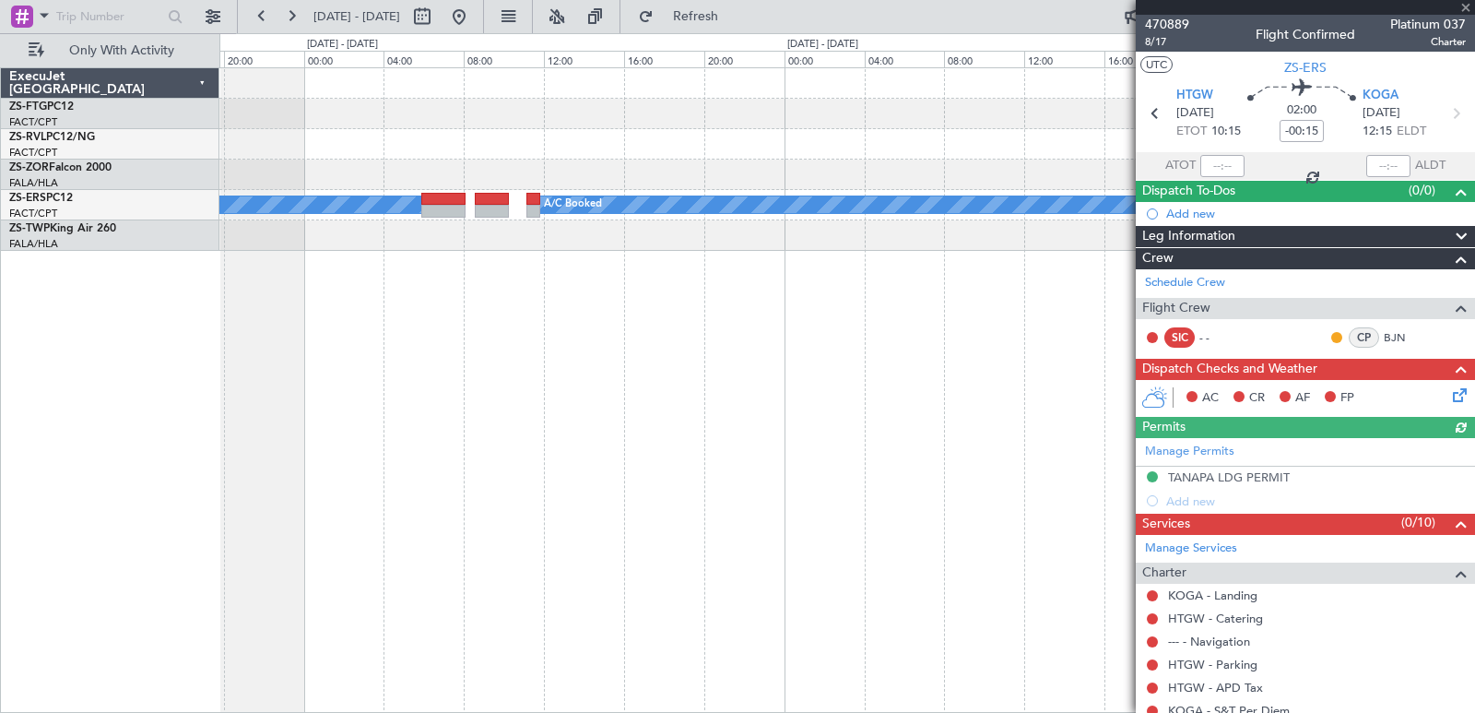
click at [1343, 267] on fb-app "01 Oct 2025 - 04 Oct 2025 Refresh Quick Links Only With Activity - - FALA 06:00…" at bounding box center [737, 363] width 1475 height 699
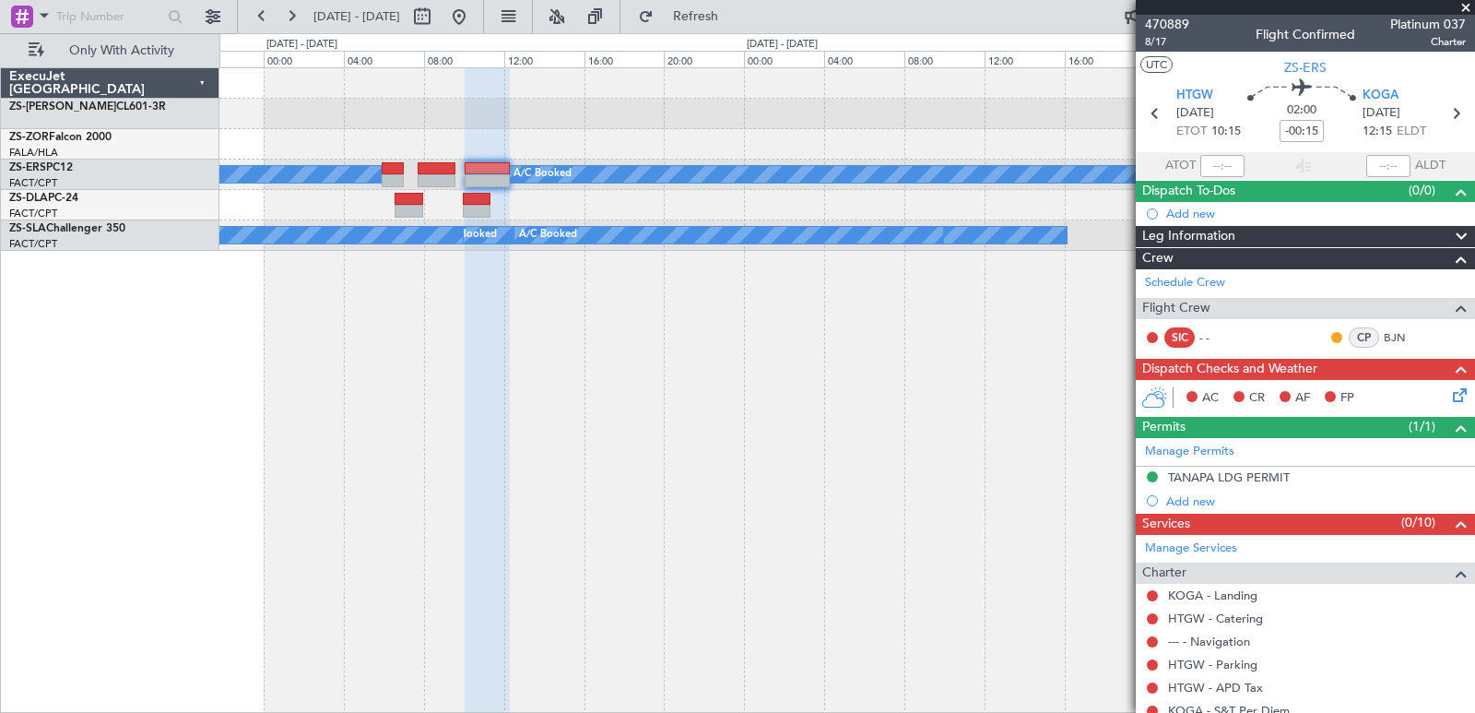
click at [1262, 295] on fb-app "28 Sep 2025 - 01 Oct 2025 Refresh Quick Links Only With Activity A/C Booked A/C…" at bounding box center [737, 363] width 1475 height 699
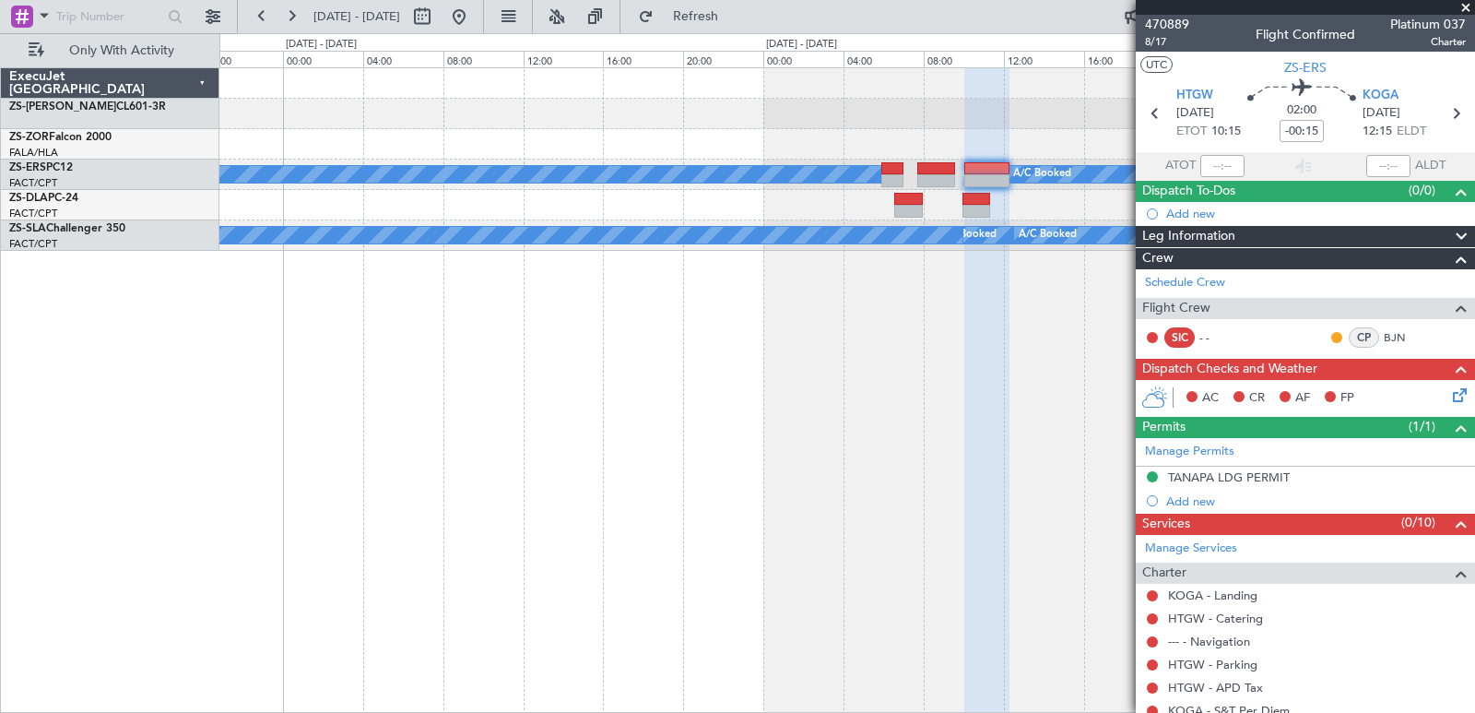
click at [1072, 330] on div "A/C Booked A/C Booked A/C Booked A/C Booked A/C Booked A/C Booked A/C Booked" at bounding box center [847, 390] width 1256 height 646
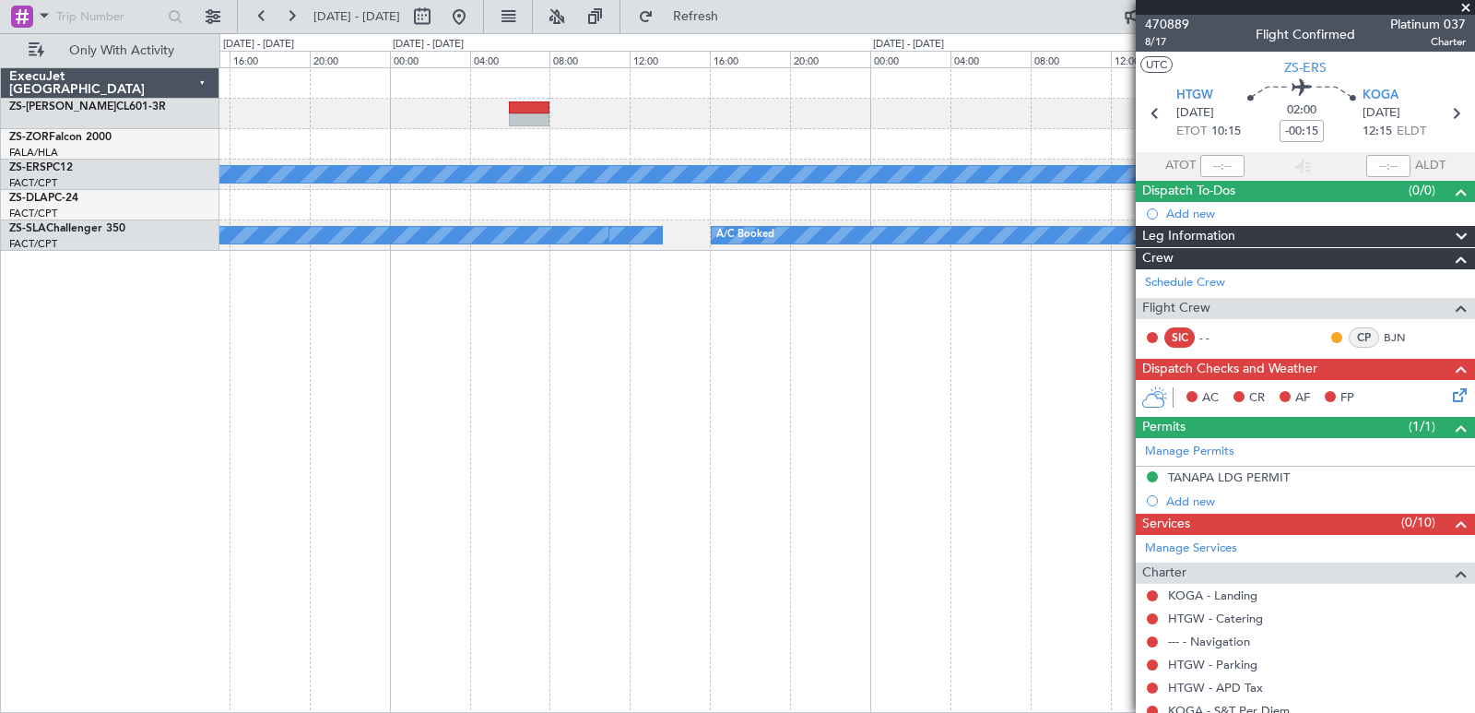
click at [1027, 430] on div "A/C Booked A/C Booked A/C Booked A/C Booked A/C Booked A/C Booked A/C Booked A/…" at bounding box center [847, 390] width 1256 height 646
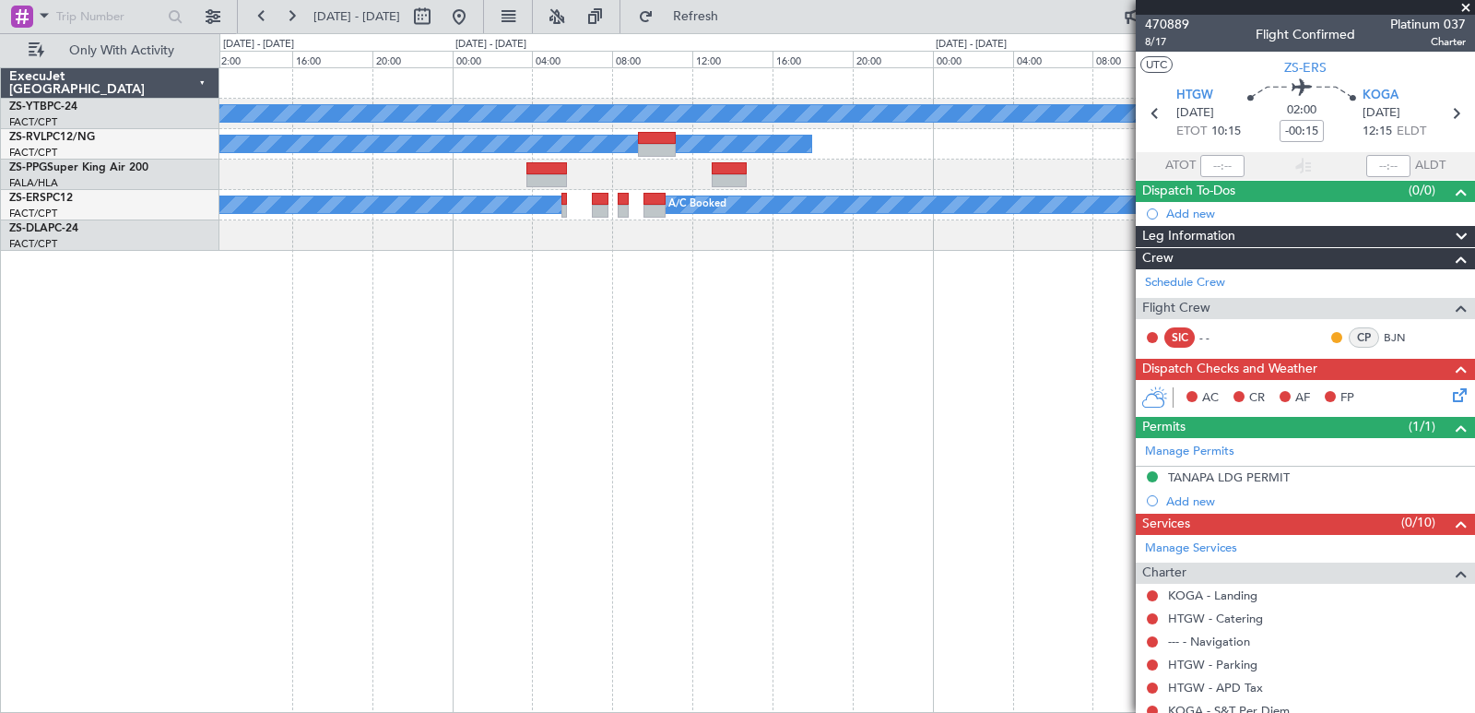
click at [1039, 361] on div "A/C Booked A/C Unavailable A/C Booked A/C Booked A/C Booked" at bounding box center [847, 390] width 1256 height 646
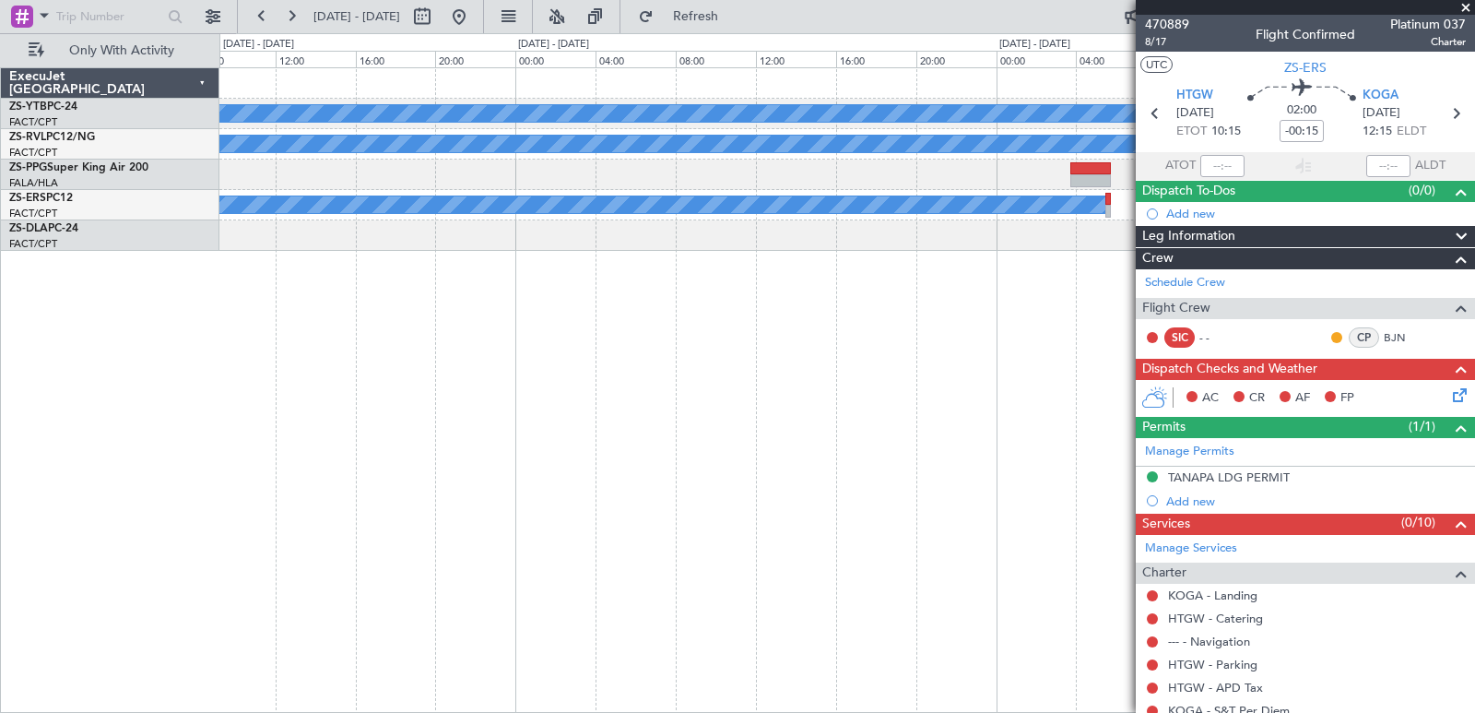
click at [1106, 298] on div "A/C Booked A/C Unavailable A/C Booked A/C Booked A/C Booked A/C Booked" at bounding box center [847, 390] width 1256 height 646
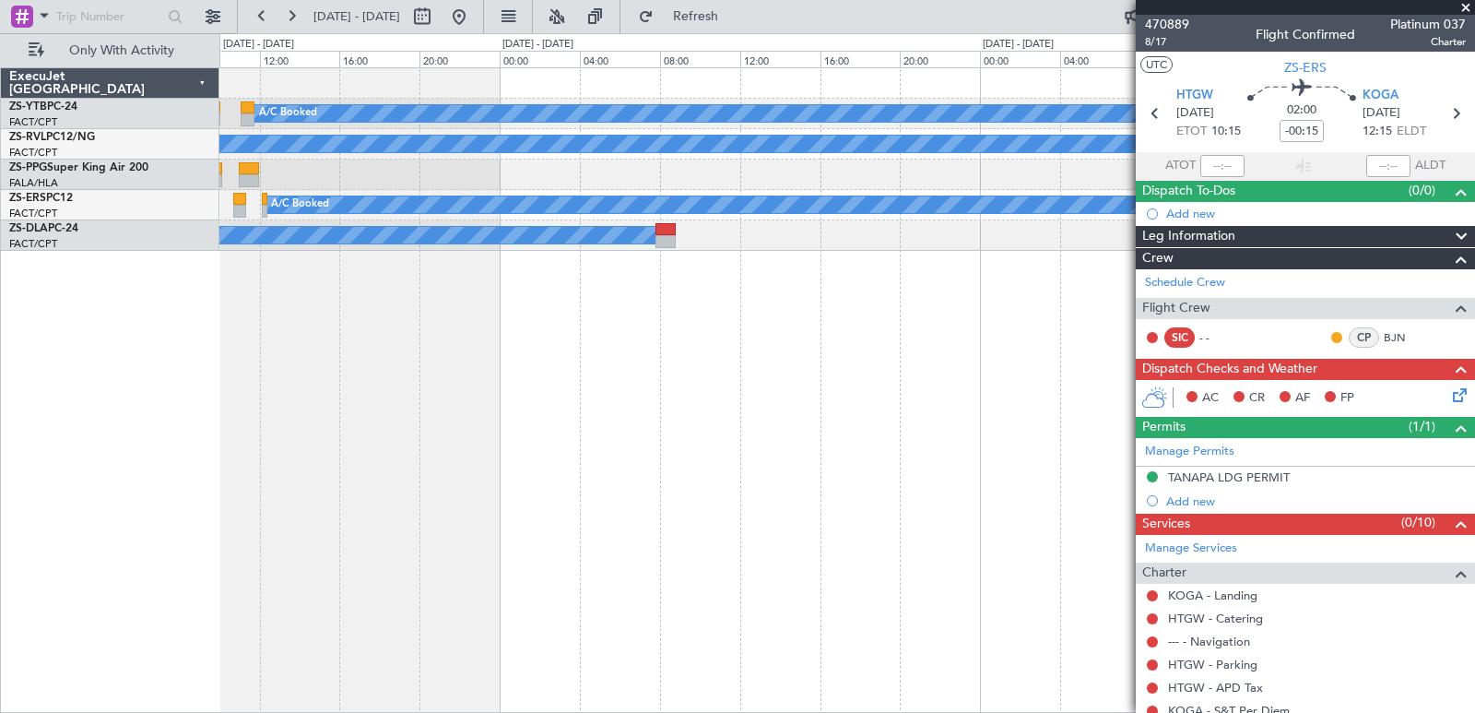
click at [946, 357] on div "A/C Booked A/C Booked A/C Unavailable A/C Booked A/C Booked A/C Booked" at bounding box center [847, 390] width 1256 height 646
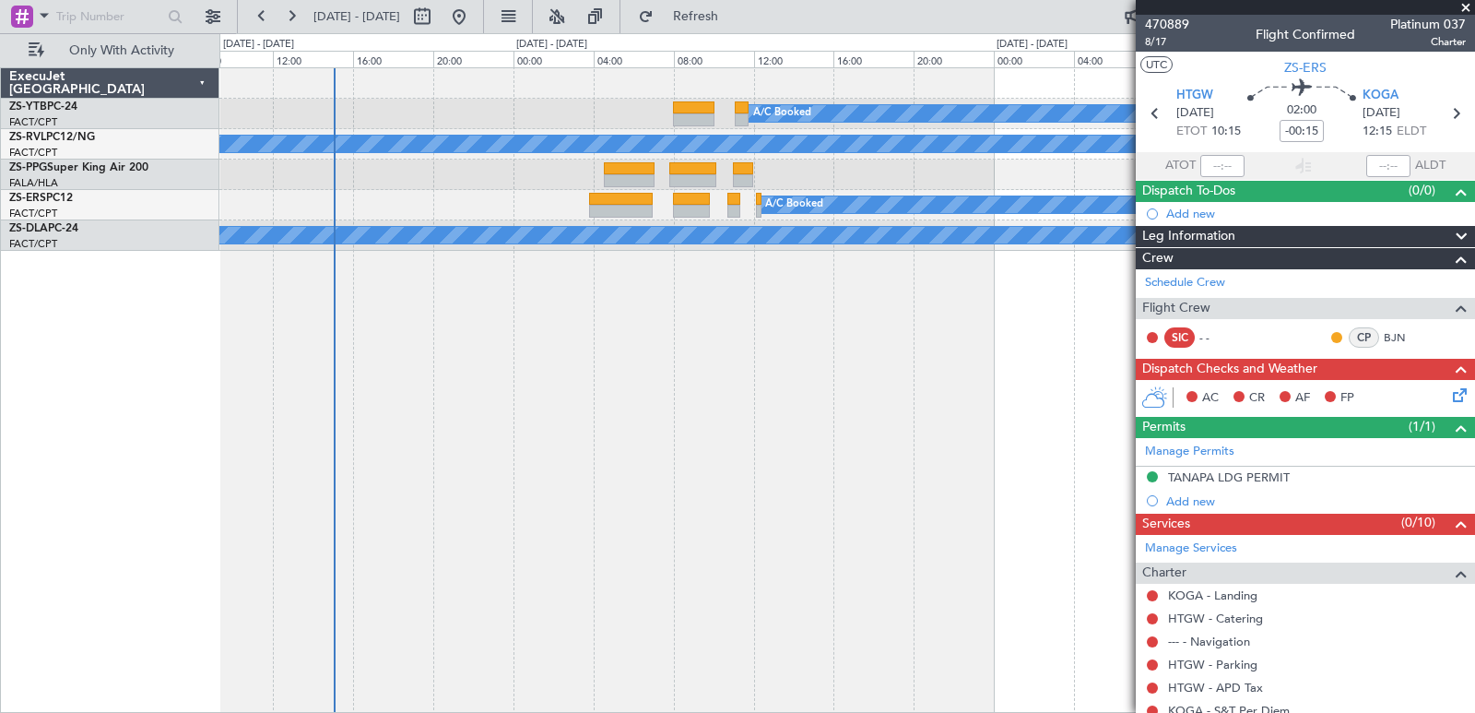
click at [918, 397] on div "A/C Booked Planned Maint Lanseria A/C Booked A/C Booked A/C Booked A/C Booked" at bounding box center [847, 390] width 1256 height 646
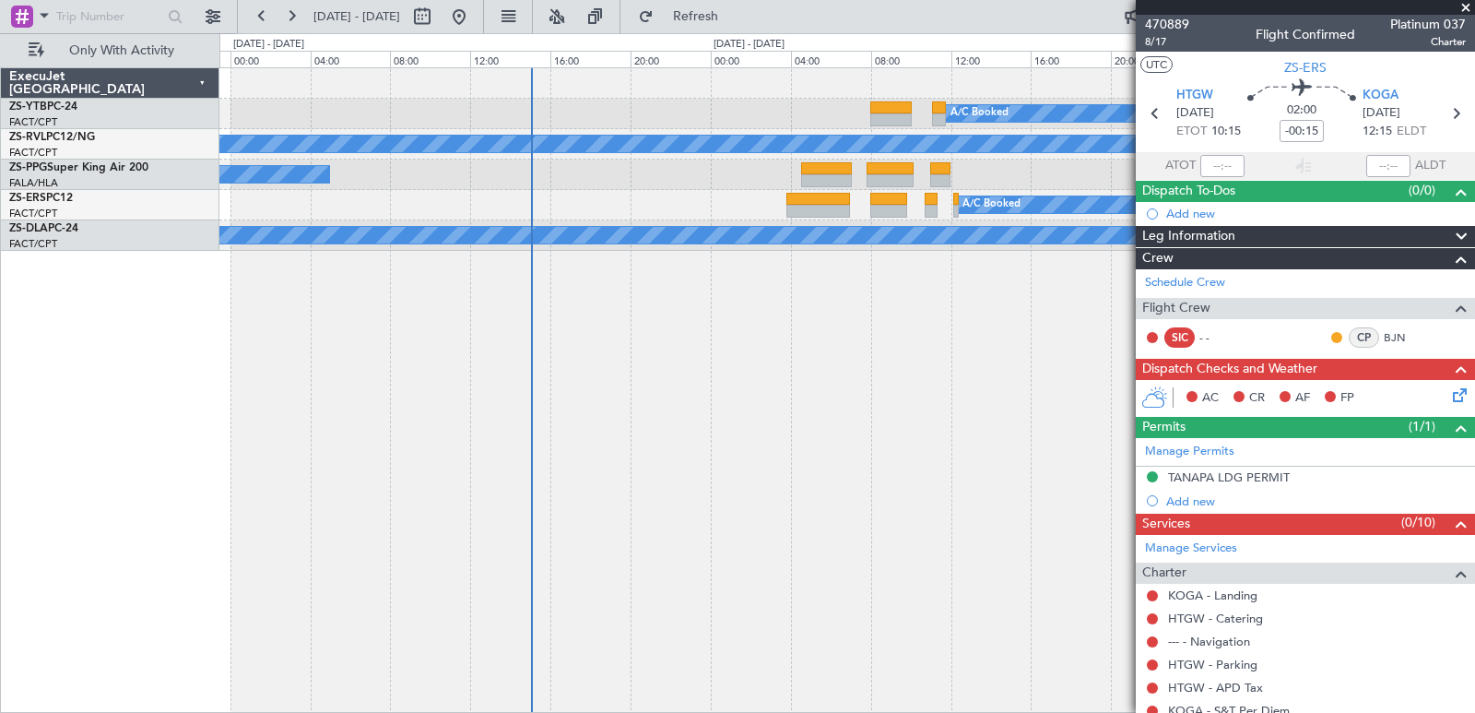
click at [684, 376] on div "A/C Booked Planned Maint Lanseria A/C Booked A/C Booked A/C Booked A/C Booked" at bounding box center [847, 390] width 1256 height 646
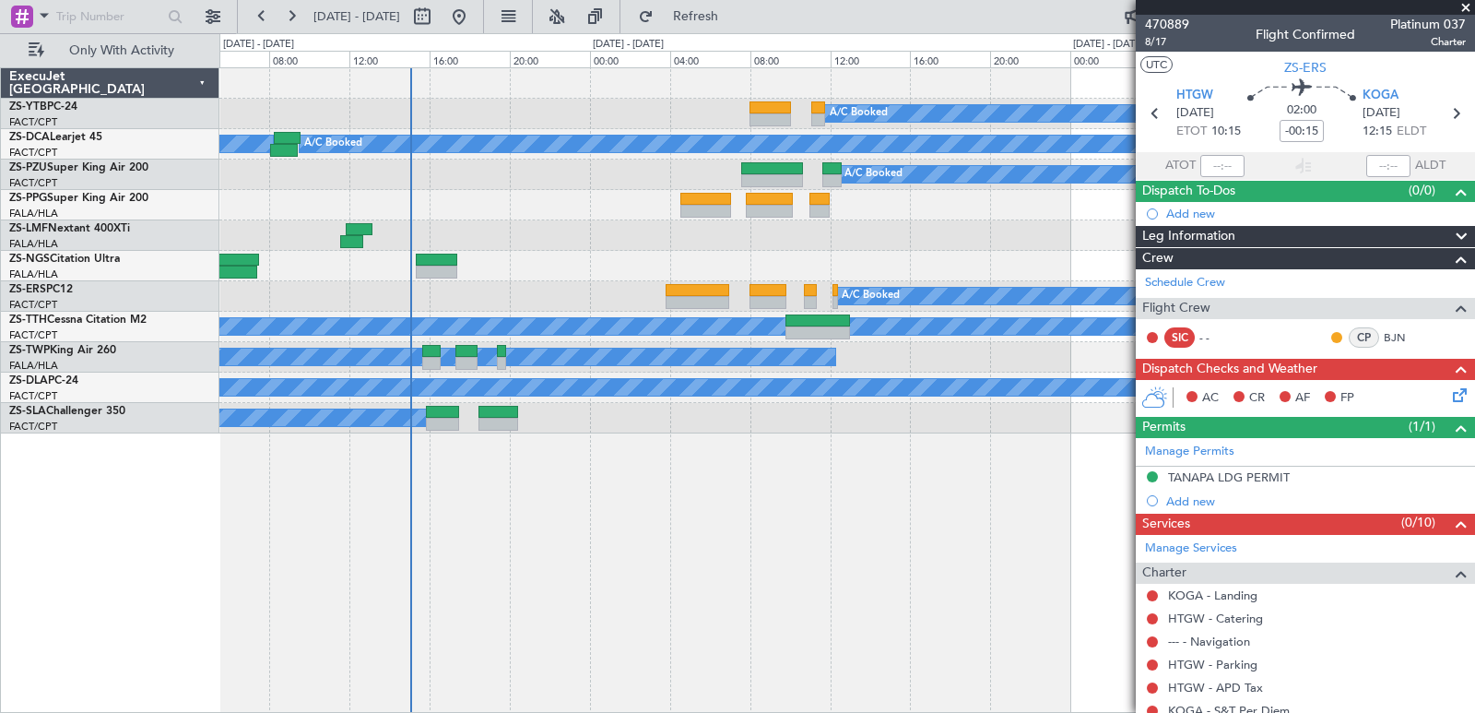
click at [750, 436] on div "A/C Booked Planned Maint Lanseria A/C Booked A/C Booked A/C Booked A/C Booked A…" at bounding box center [847, 390] width 1256 height 646
click at [1467, 6] on span at bounding box center [1466, 8] width 18 height 17
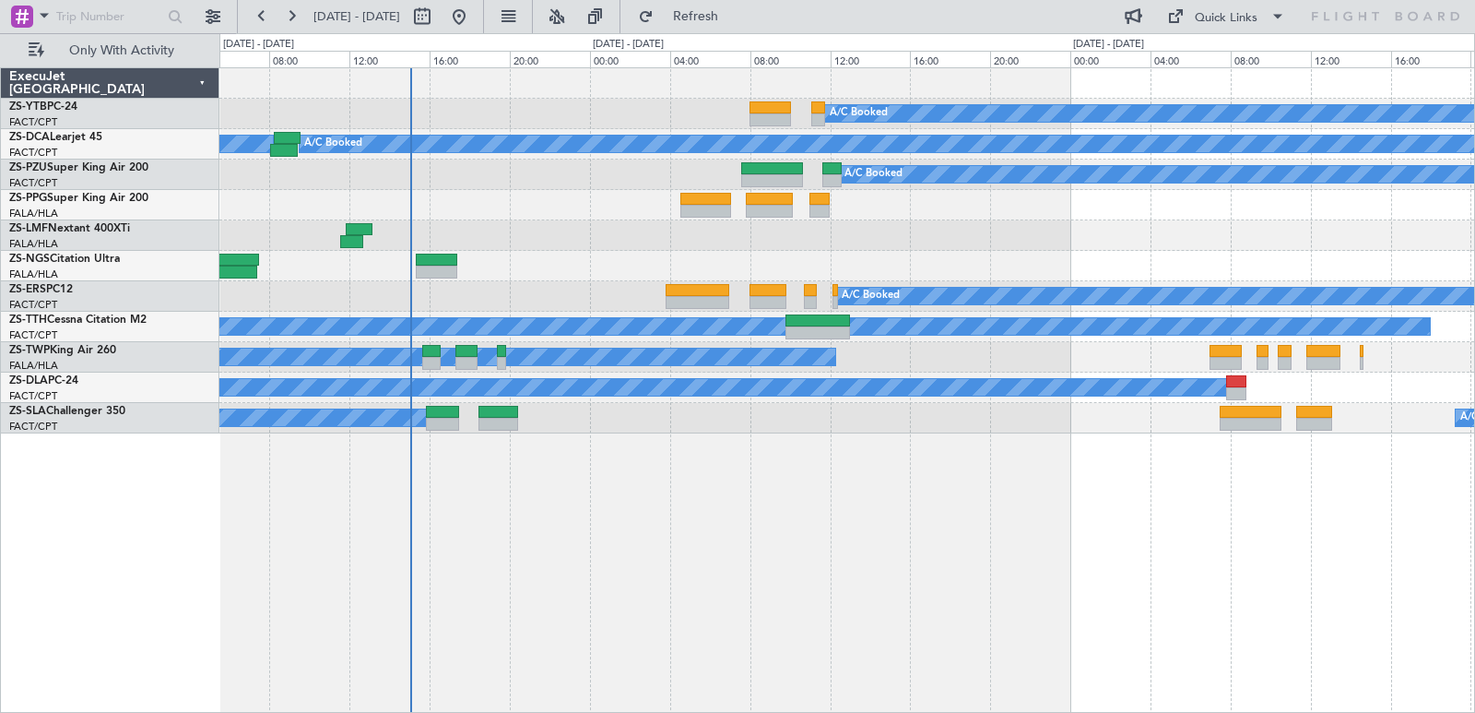
type input "0"
